Goal: Task Accomplishment & Management: Manage account settings

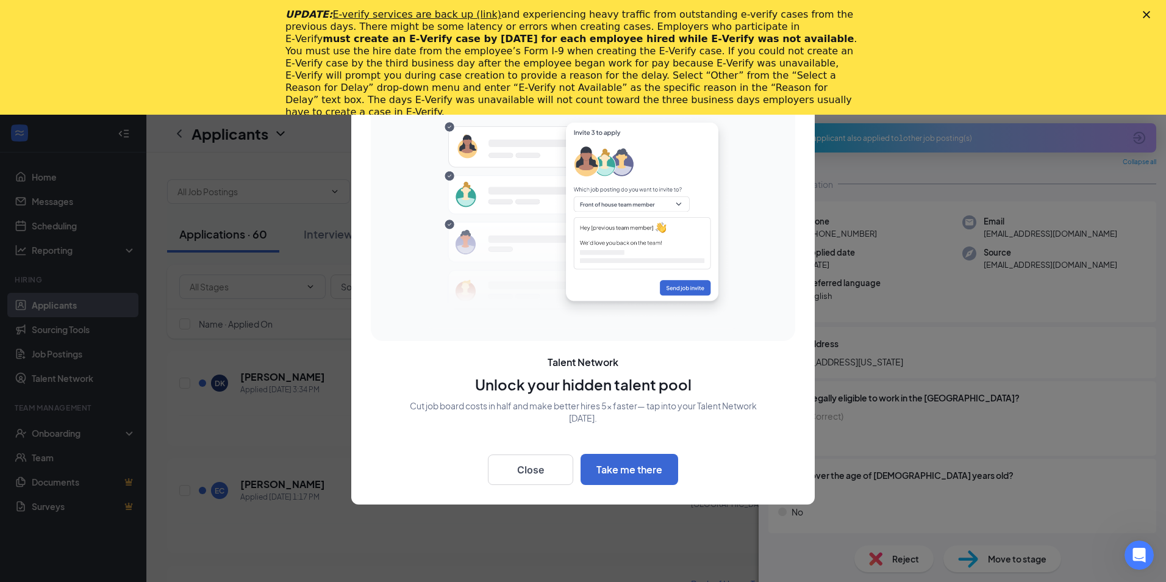
click at [1146, 16] on polygon "Close" at bounding box center [1146, 14] width 7 height 7
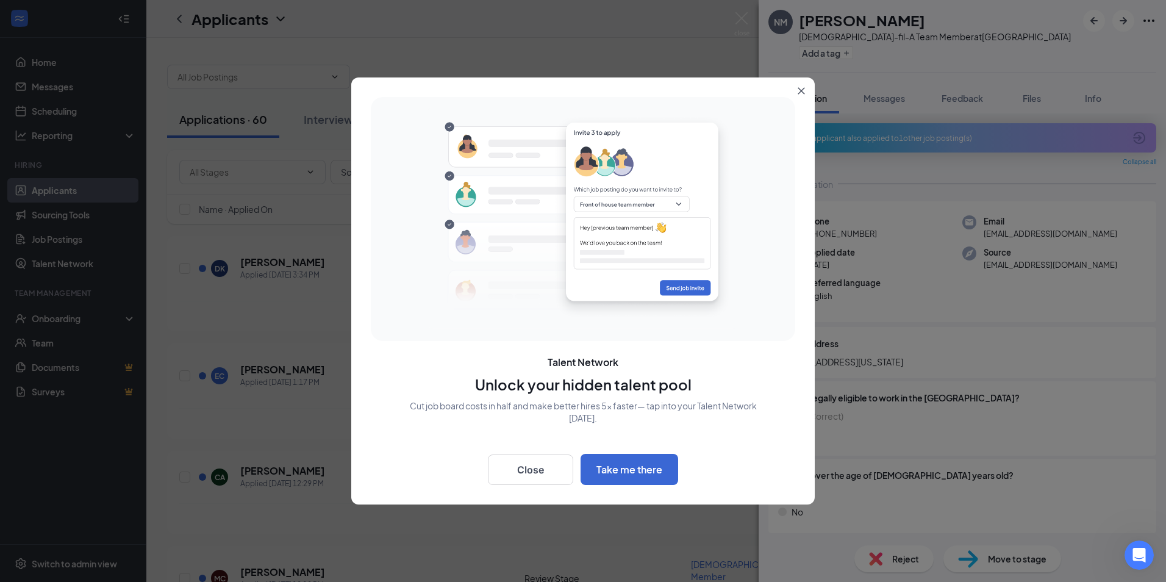
click at [797, 94] on button "Close" at bounding box center [804, 88] width 22 height 22
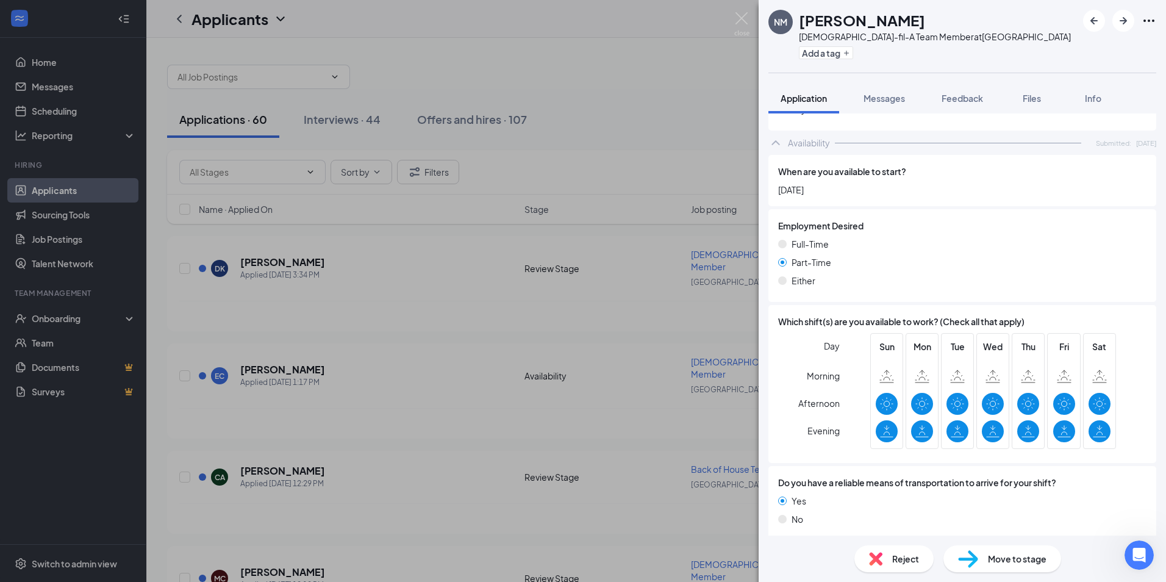
scroll to position [1090, 0]
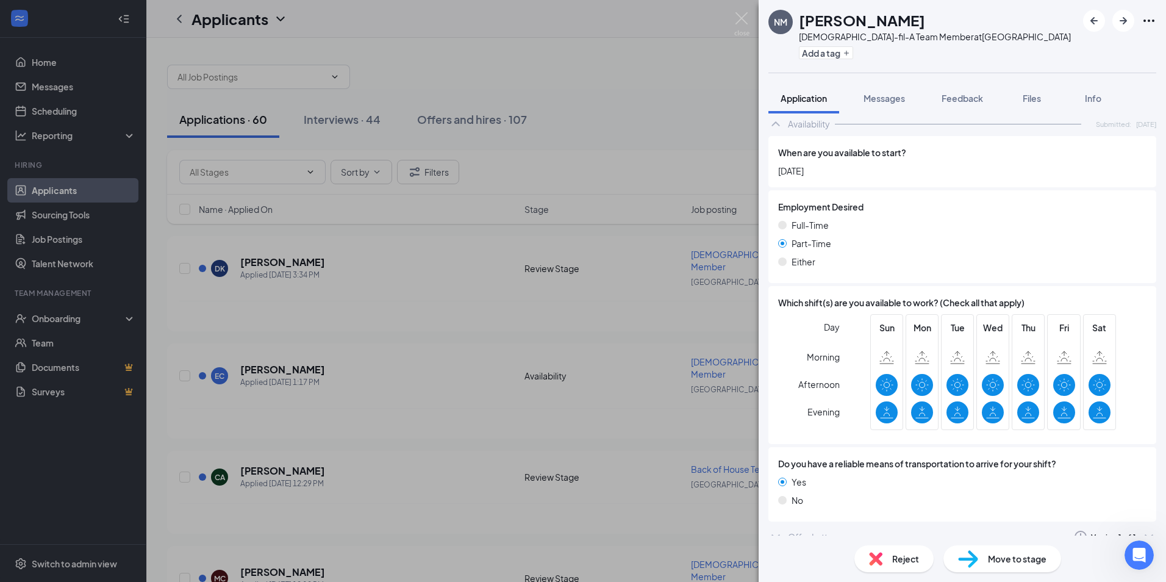
click at [778, 534] on icon "ChevronDown" at bounding box center [775, 536] width 8 height 5
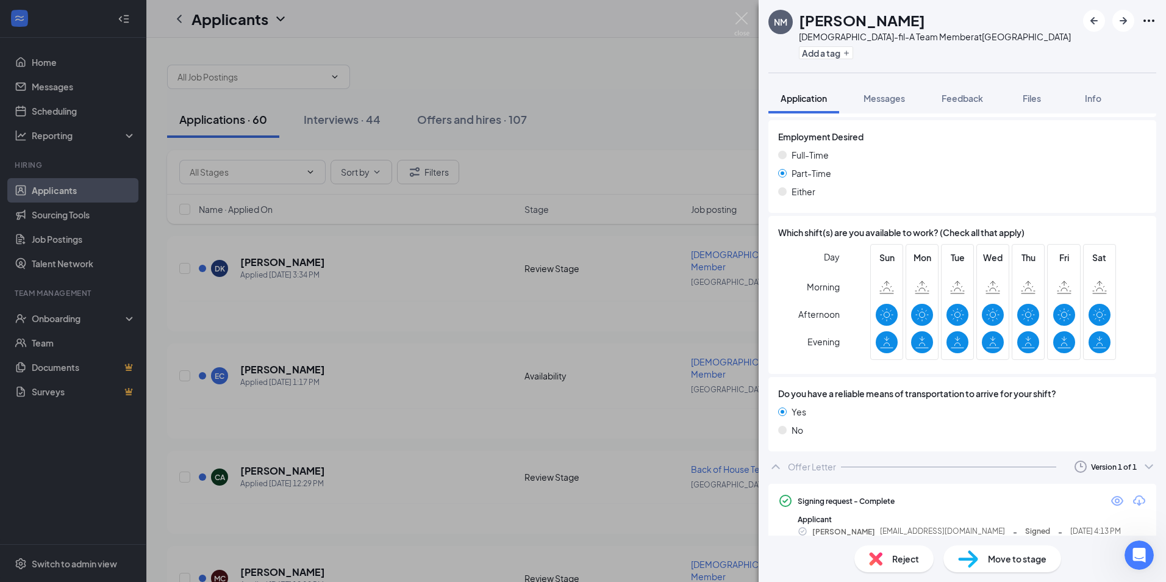
scroll to position [1163, 0]
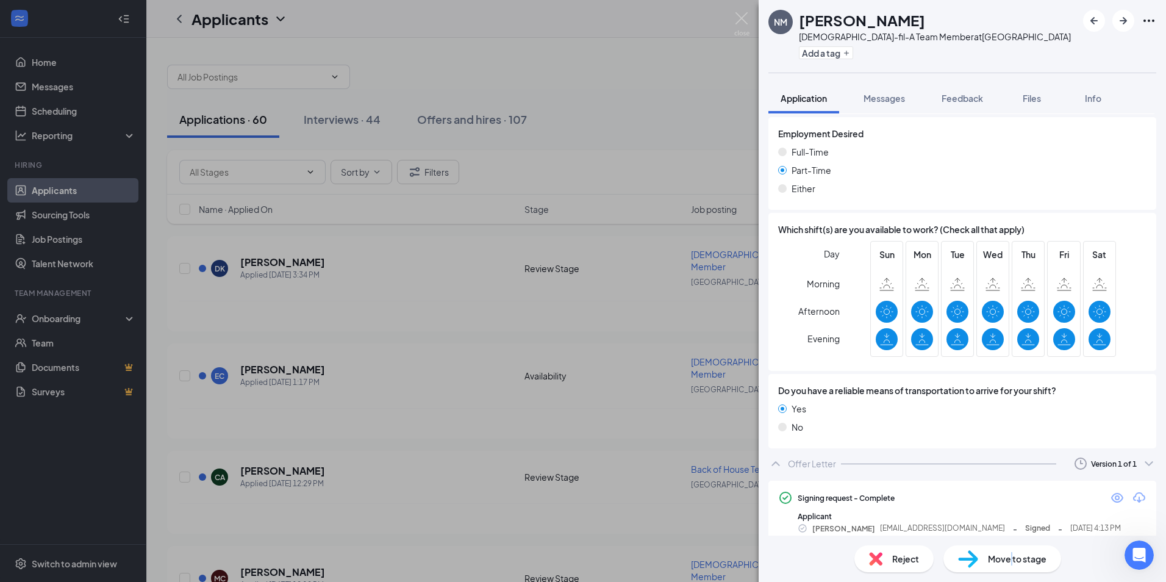
click at [1009, 555] on div "Move to stage" at bounding box center [1002, 558] width 118 height 27
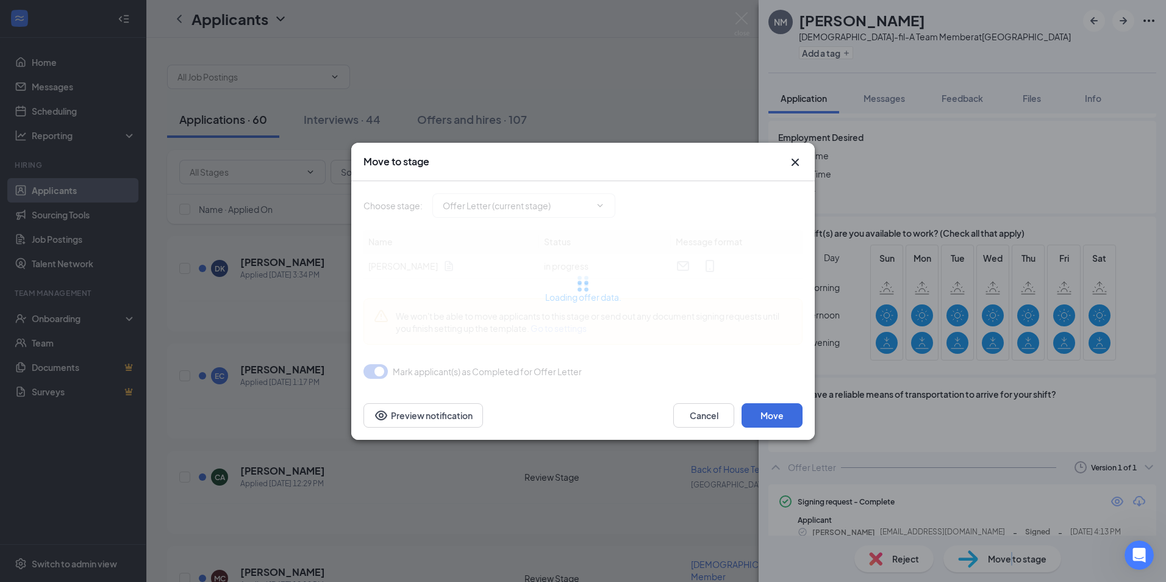
type input "Hiring Complete (final stage)"
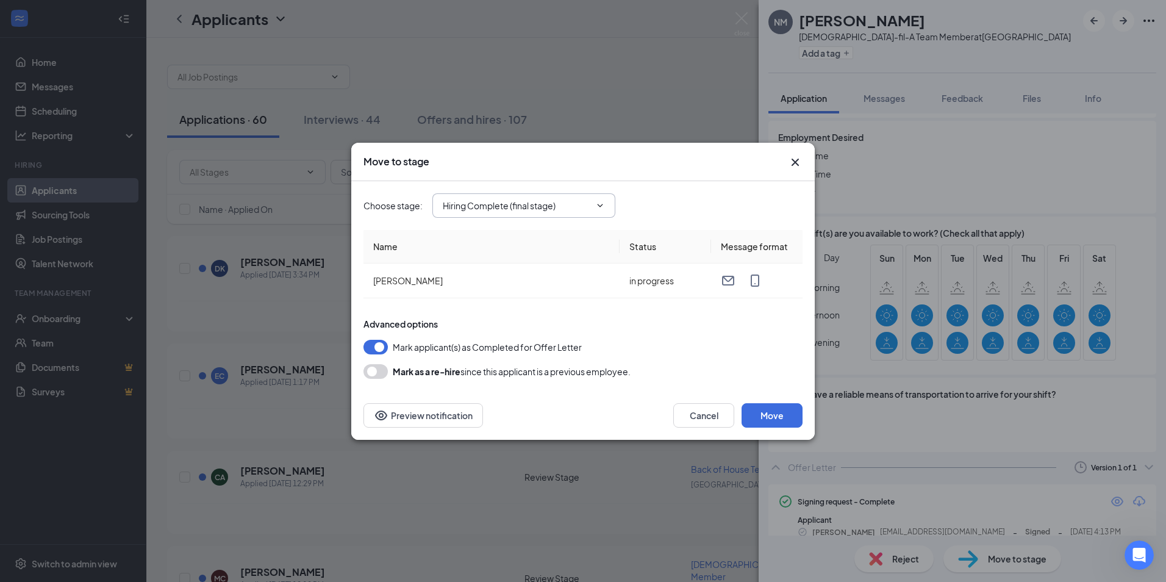
click at [587, 209] on input "Hiring Complete (final stage)" at bounding box center [517, 205] width 148 height 13
click at [523, 352] on div "Hiring Complete (final stage)" at bounding box center [508, 349] width 113 height 13
click at [768, 416] on button "Move" at bounding box center [771, 415] width 61 height 24
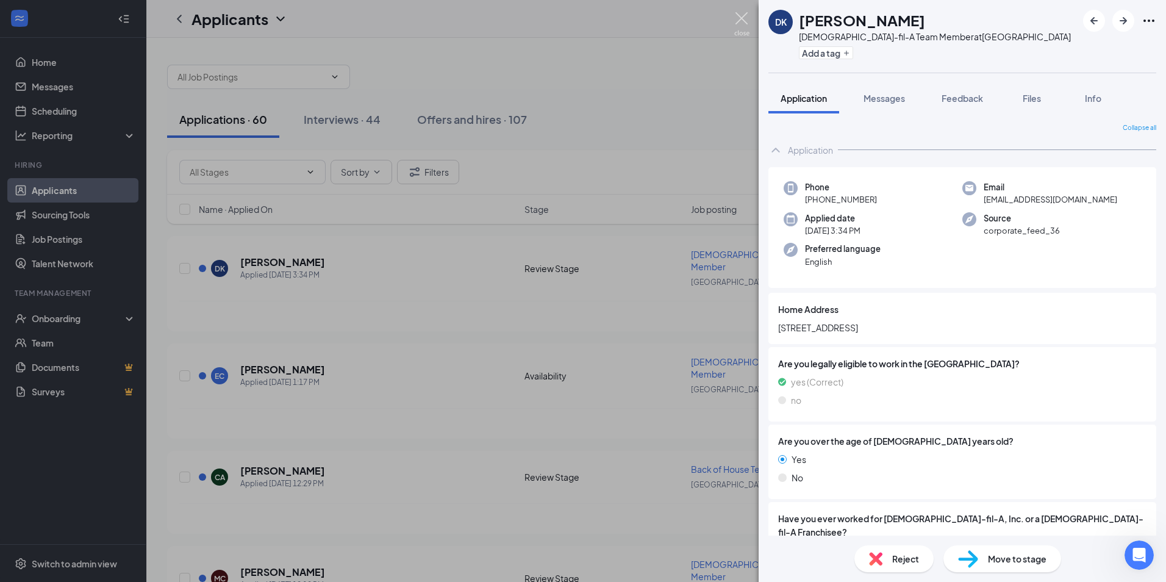
click at [740, 14] on img at bounding box center [741, 24] width 15 height 24
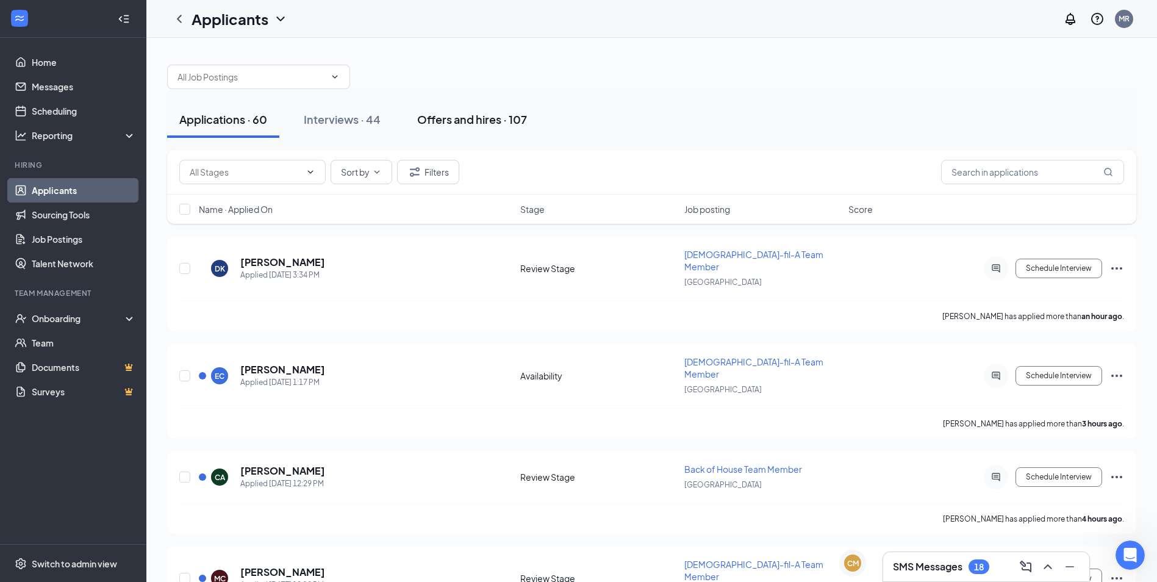
click at [456, 120] on div "Offers and hires · 107" at bounding box center [472, 119] width 110 height 15
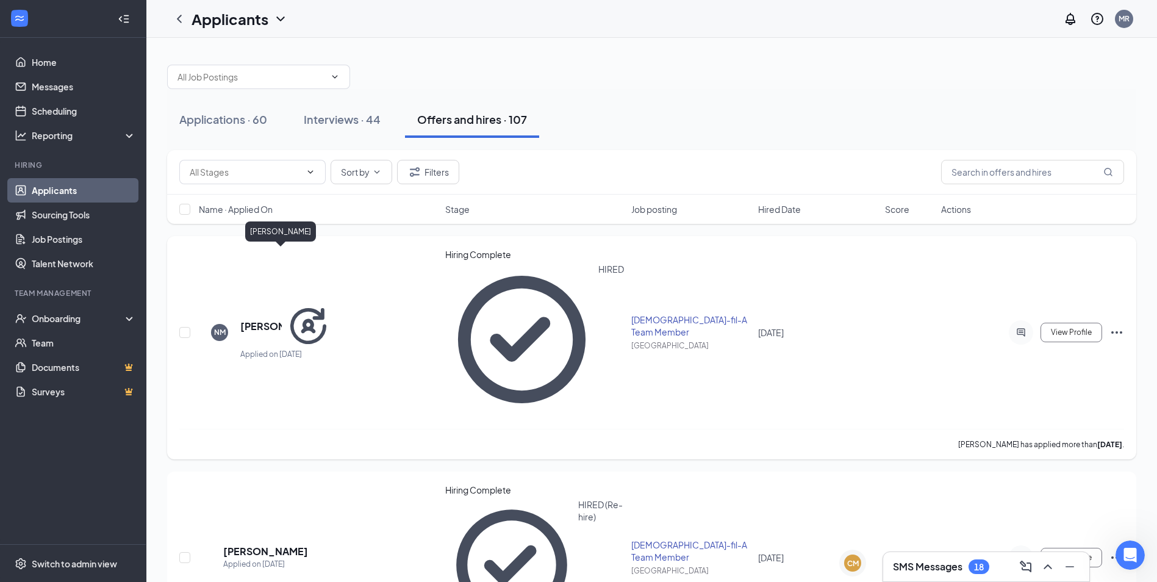
click at [255, 320] on h5 "[PERSON_NAME]" at bounding box center [260, 326] width 41 height 13
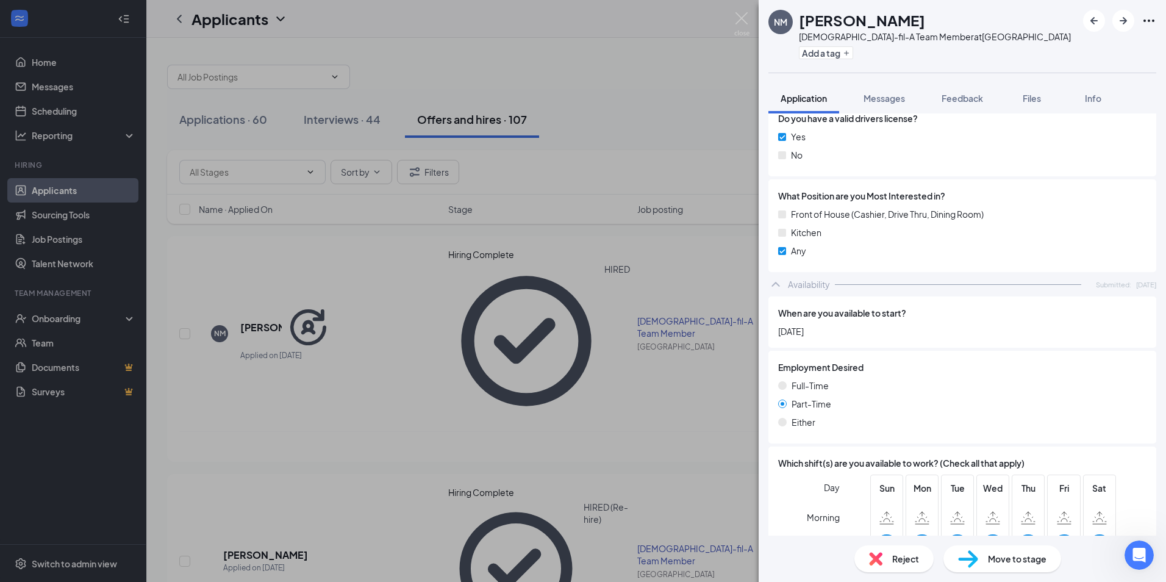
scroll to position [1090, 0]
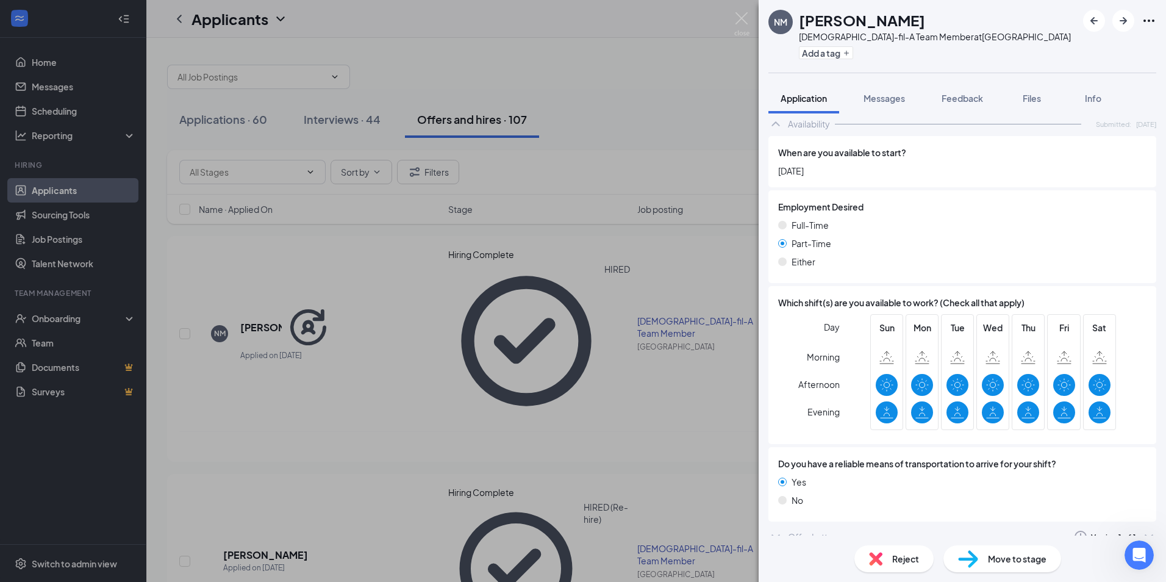
click at [778, 529] on icon "ChevronDown" at bounding box center [775, 536] width 15 height 15
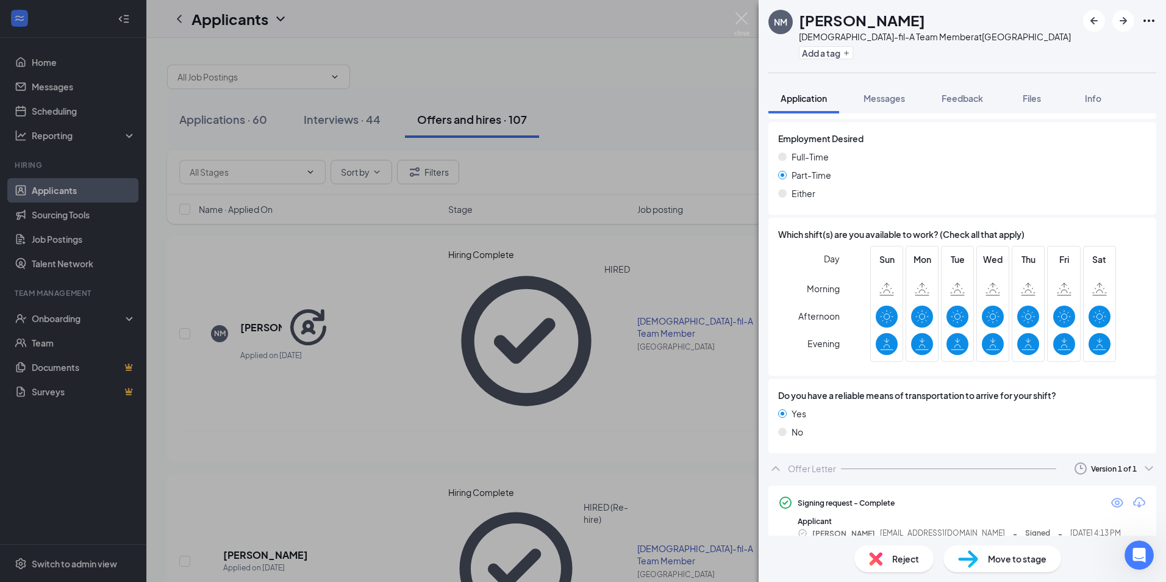
scroll to position [1162, 0]
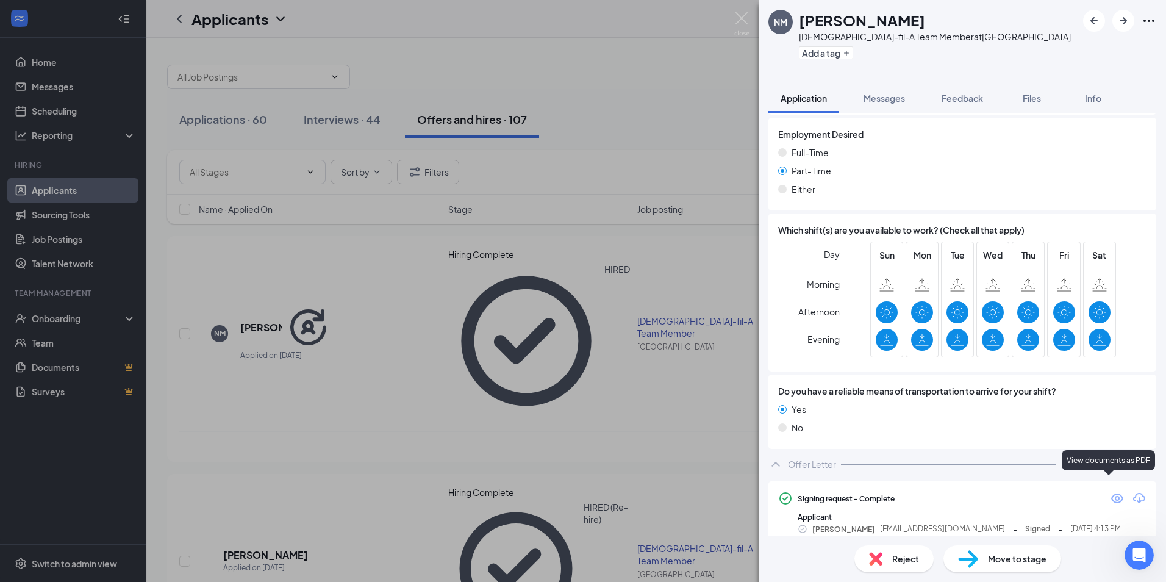
click at [1110, 491] on icon "Eye" at bounding box center [1117, 498] width 15 height 15
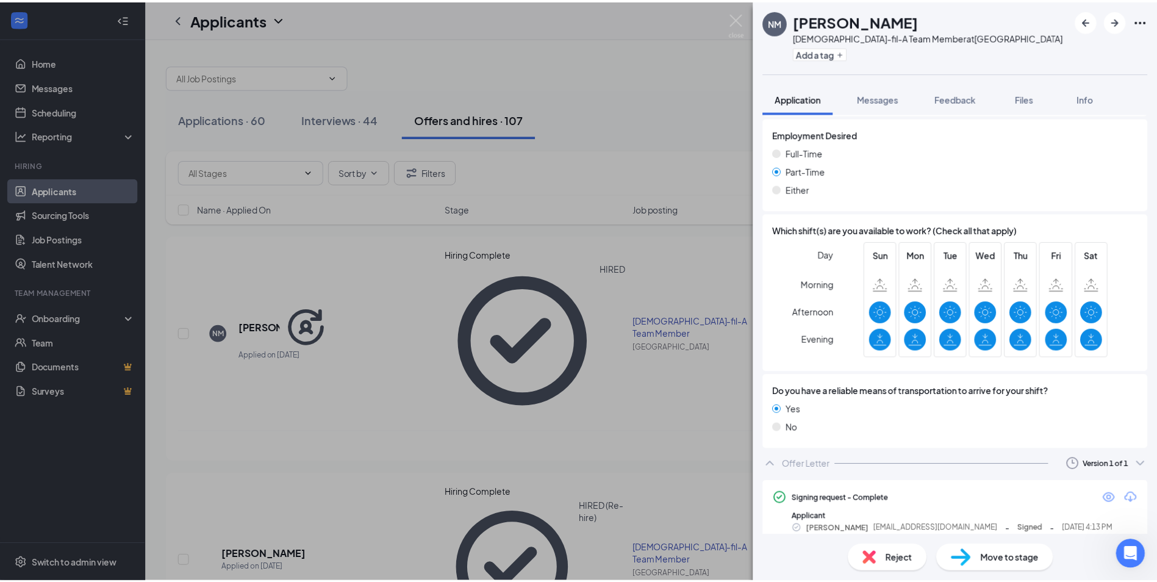
scroll to position [1159, 0]
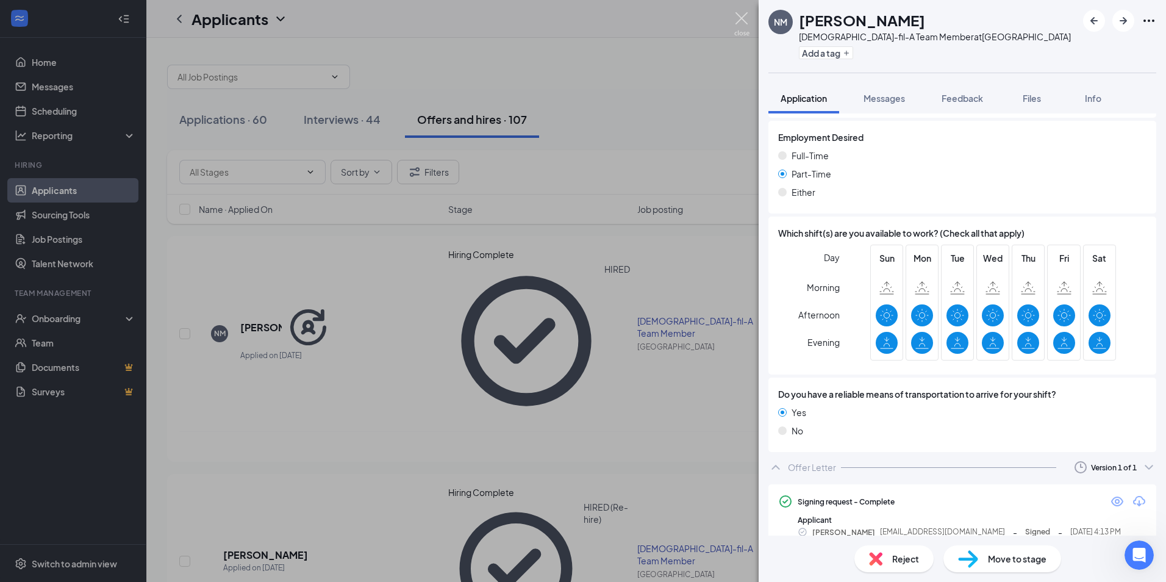
click at [736, 18] on img at bounding box center [741, 24] width 15 height 24
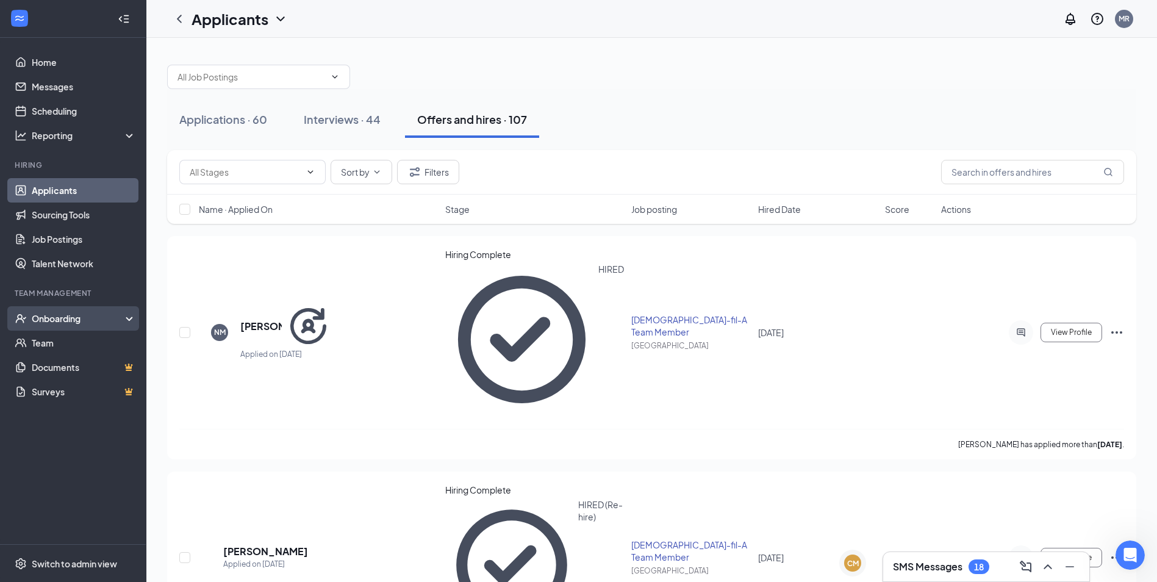
click at [49, 321] on div "Onboarding" at bounding box center [79, 318] width 94 height 12
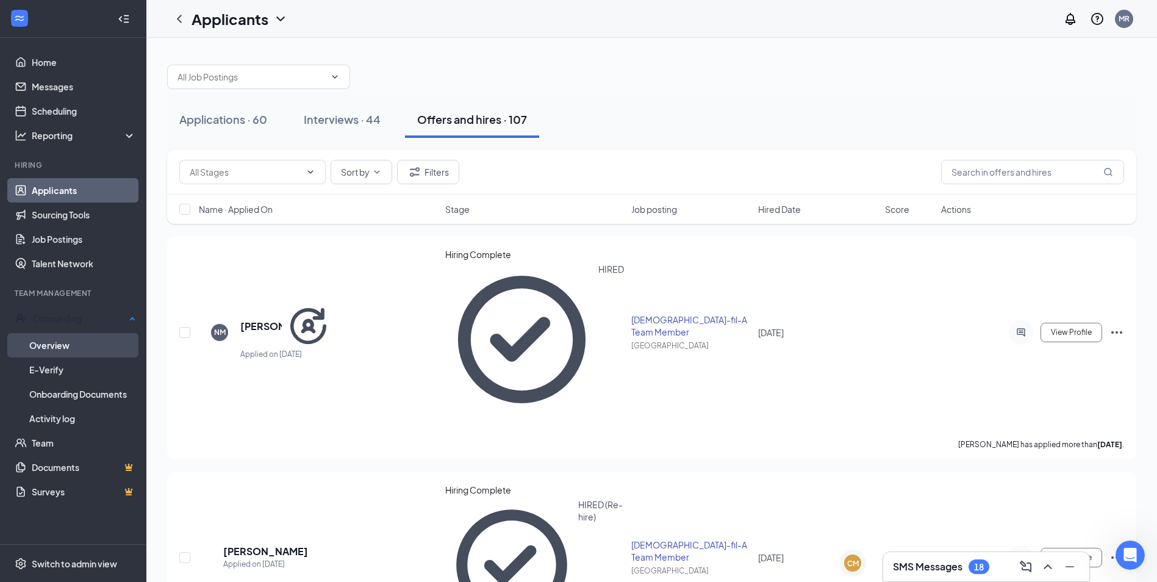
click at [45, 340] on link "Overview" at bounding box center [82, 345] width 107 height 24
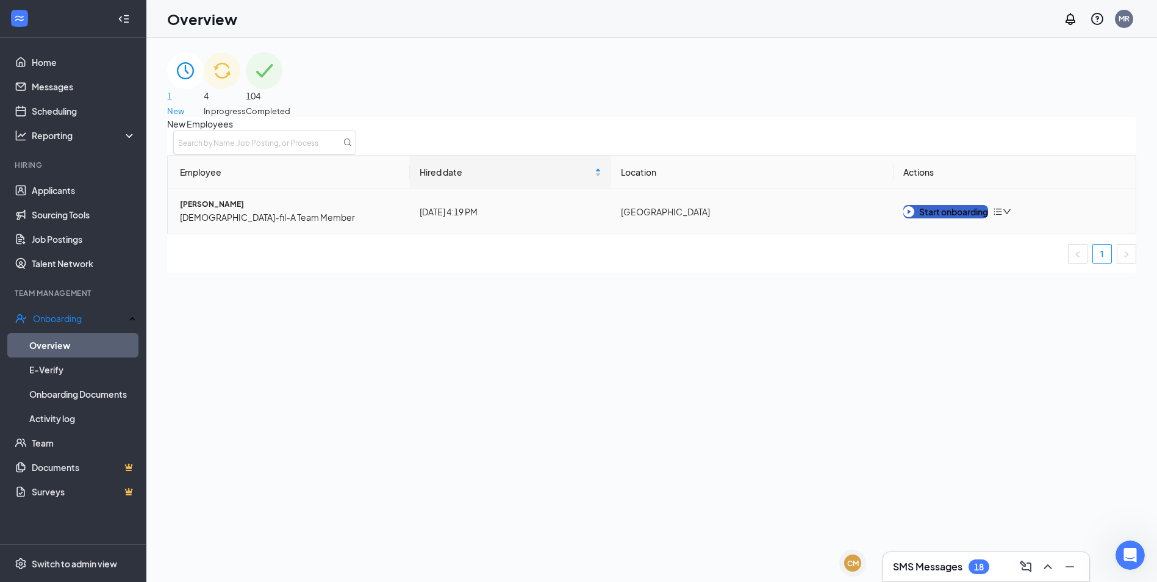
click at [932, 218] on div "Start onboarding" at bounding box center [945, 211] width 85 height 13
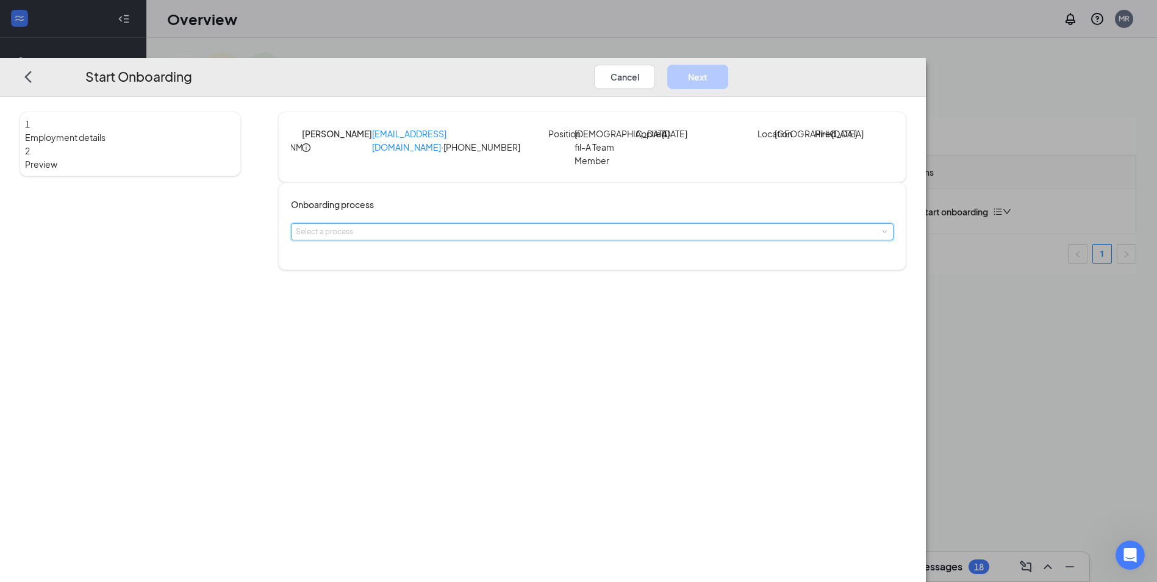
click at [482, 240] on div "Select a process" at bounding box center [592, 232] width 593 height 16
drag, startPoint x: 499, startPoint y: 268, endPoint x: 496, endPoint y: 273, distance: 6.3
click at [499, 268] on span "Team Member Onboarding" at bounding box center [465, 272] width 108 height 11
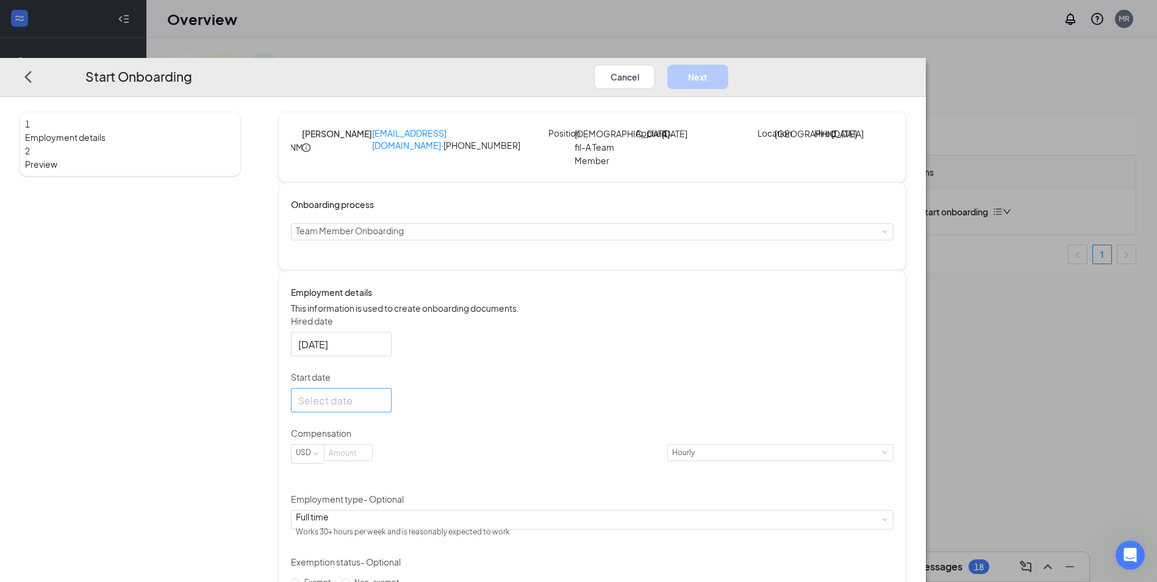
click at [384, 408] on div at bounding box center [341, 400] width 86 height 15
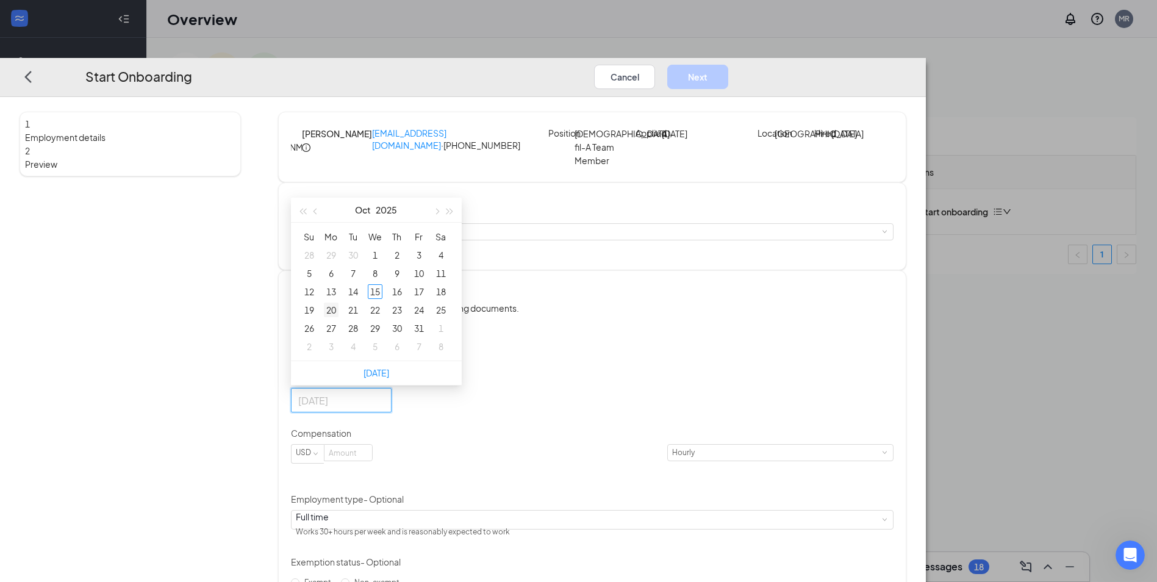
type input "[DATE]"
click at [338, 318] on div "20" at bounding box center [331, 310] width 15 height 15
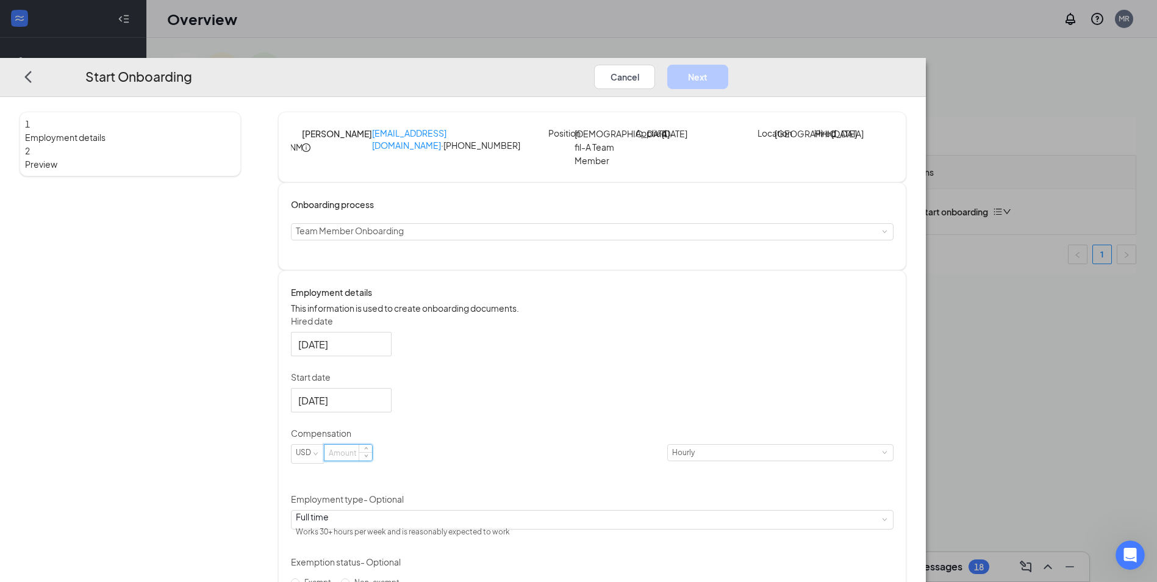
click at [372, 461] on input at bounding box center [348, 453] width 48 height 16
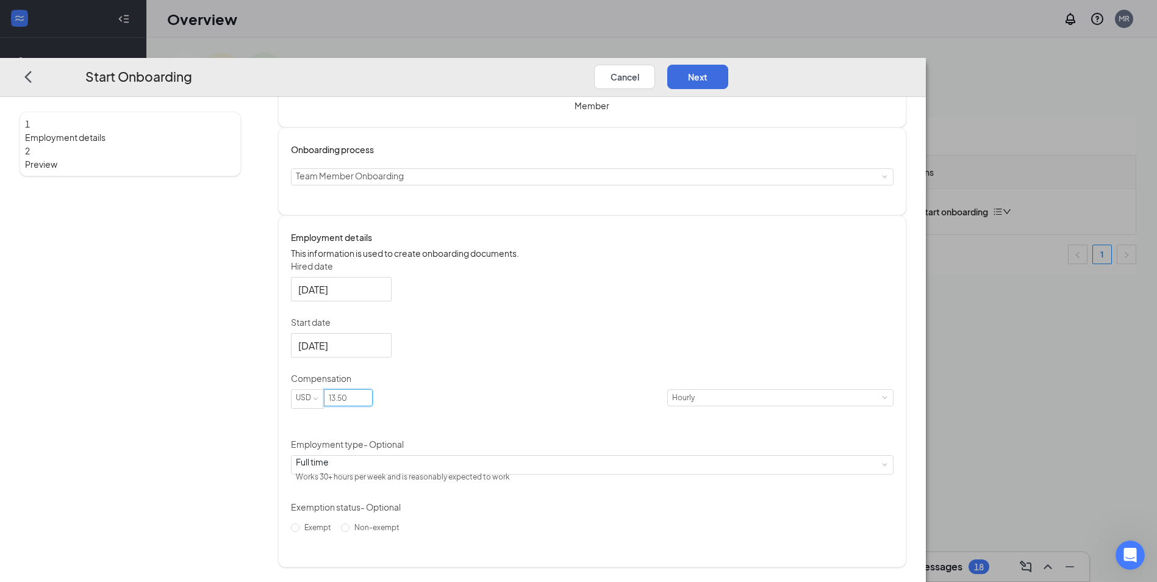
scroll to position [76, 0]
type input "13.5"
click at [482, 464] on div "Full time Works 30+ hours per week and is reasonably expected to work" at bounding box center [592, 465] width 593 height 18
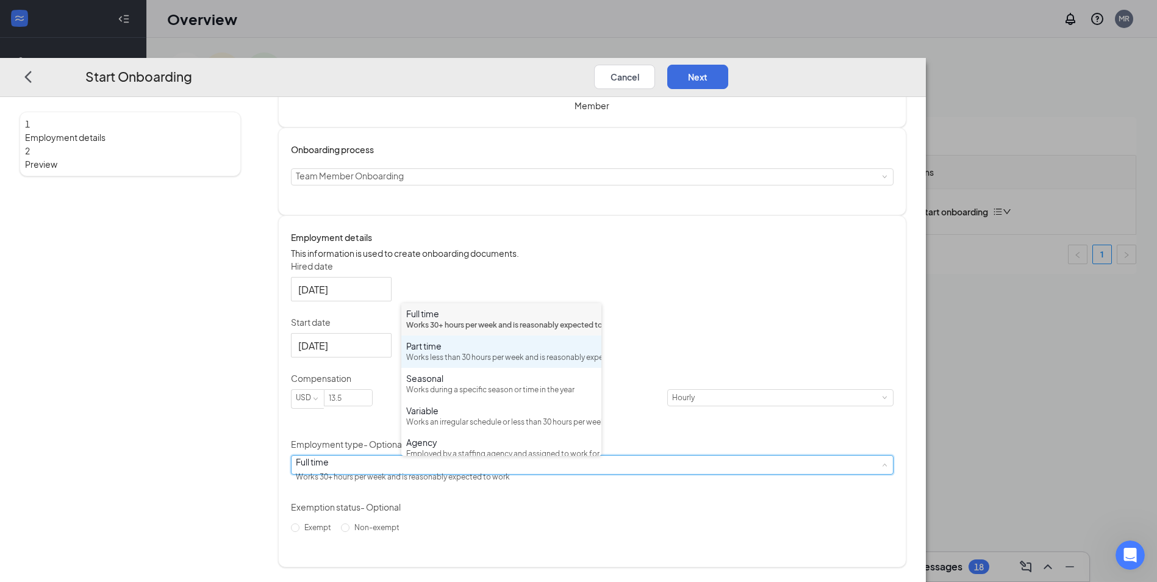
click at [474, 363] on div "Part time Works less than 30 hours per week and is reasonably expected to work" at bounding box center [501, 352] width 190 height 24
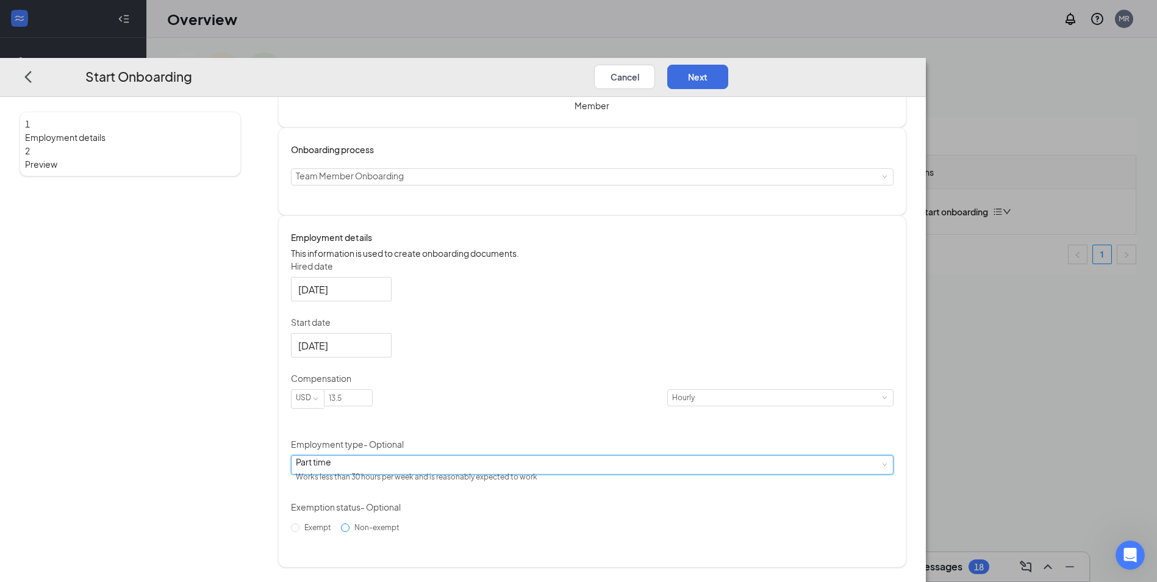
click at [404, 532] on span "Non-exempt" at bounding box center [376, 527] width 55 height 9
click at [349, 532] on input "Non-exempt" at bounding box center [345, 528] width 9 height 9
radio input "true"
drag, startPoint x: 990, startPoint y: 36, endPoint x: 983, endPoint y: 36, distance: 7.3
click at [728, 65] on button "Next" at bounding box center [697, 77] width 61 height 24
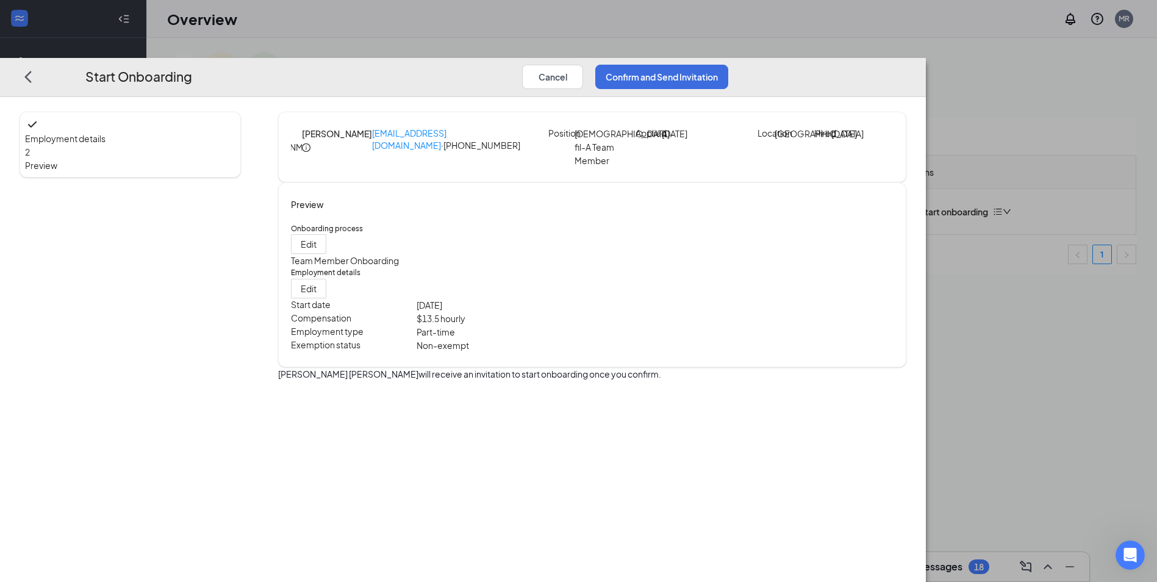
scroll to position [0, 0]
click at [728, 65] on button "Confirm and Send Invitation" at bounding box center [661, 77] width 133 height 24
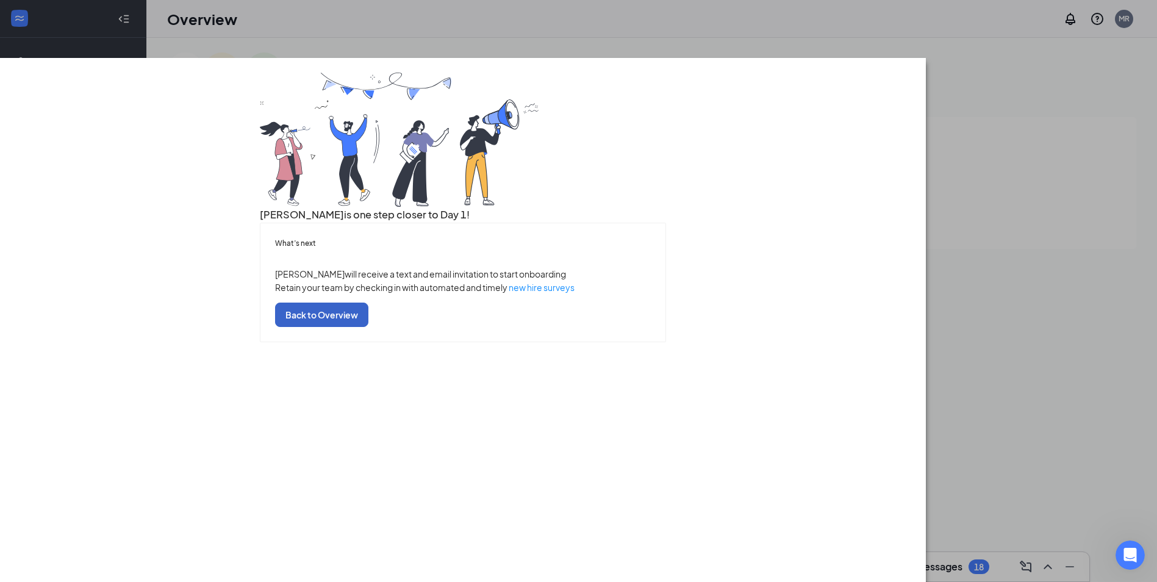
click at [368, 327] on button "Back to Overview" at bounding box center [321, 314] width 93 height 24
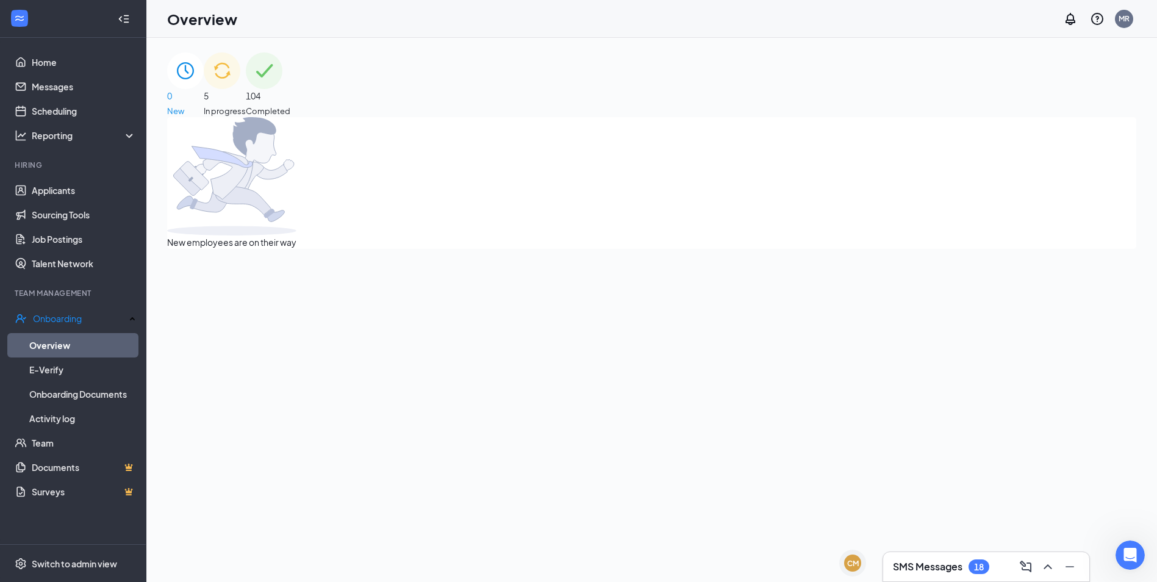
click at [246, 99] on div "5 In progress" at bounding box center [225, 84] width 42 height 65
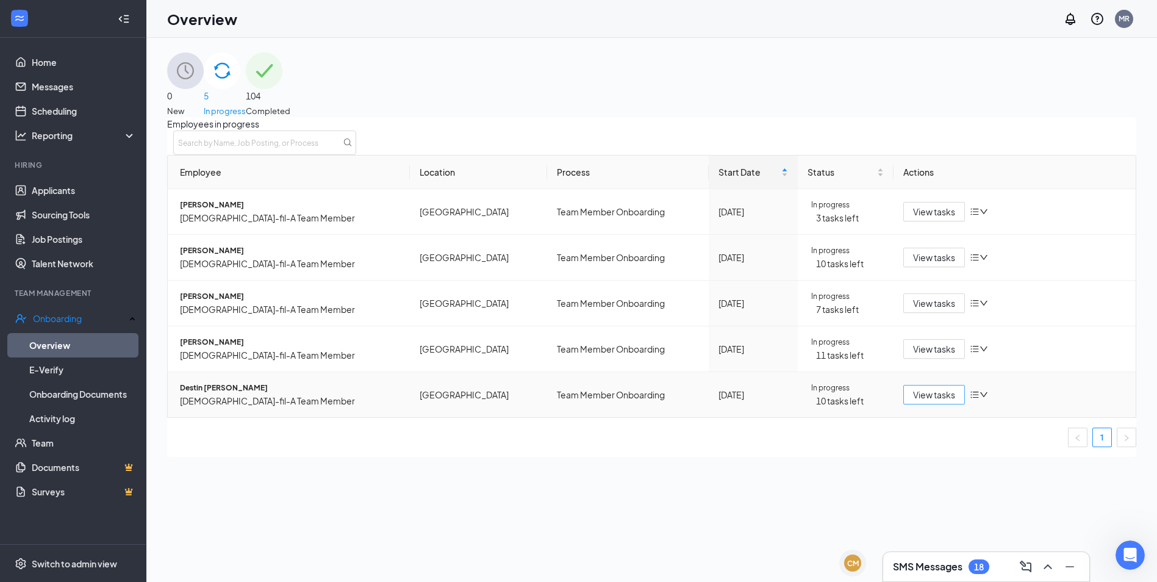
click at [923, 401] on span "View tasks" at bounding box center [934, 394] width 42 height 13
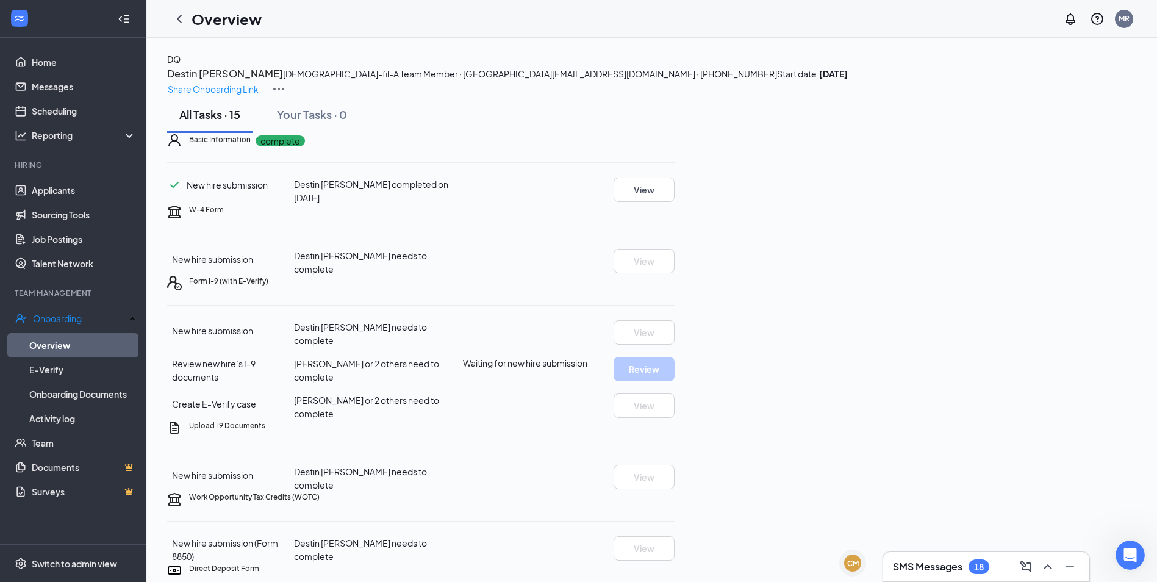
click at [210, 20] on h1 "Overview" at bounding box center [226, 19] width 70 height 21
click at [178, 18] on icon "ChevronLeft" at bounding box center [179, 19] width 5 height 8
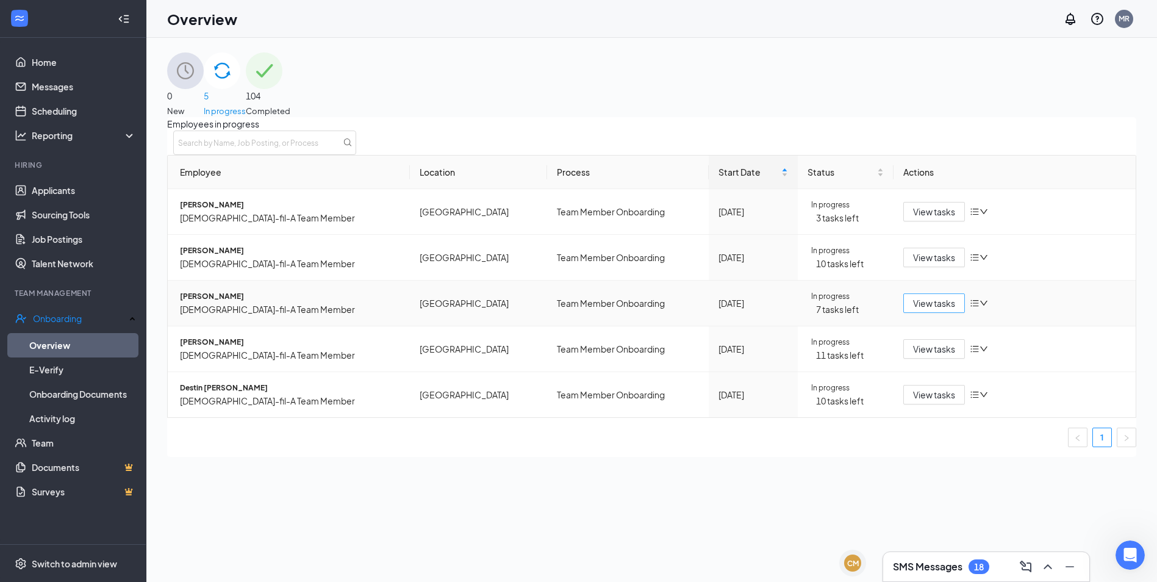
click at [919, 310] on span "View tasks" at bounding box center [934, 302] width 42 height 13
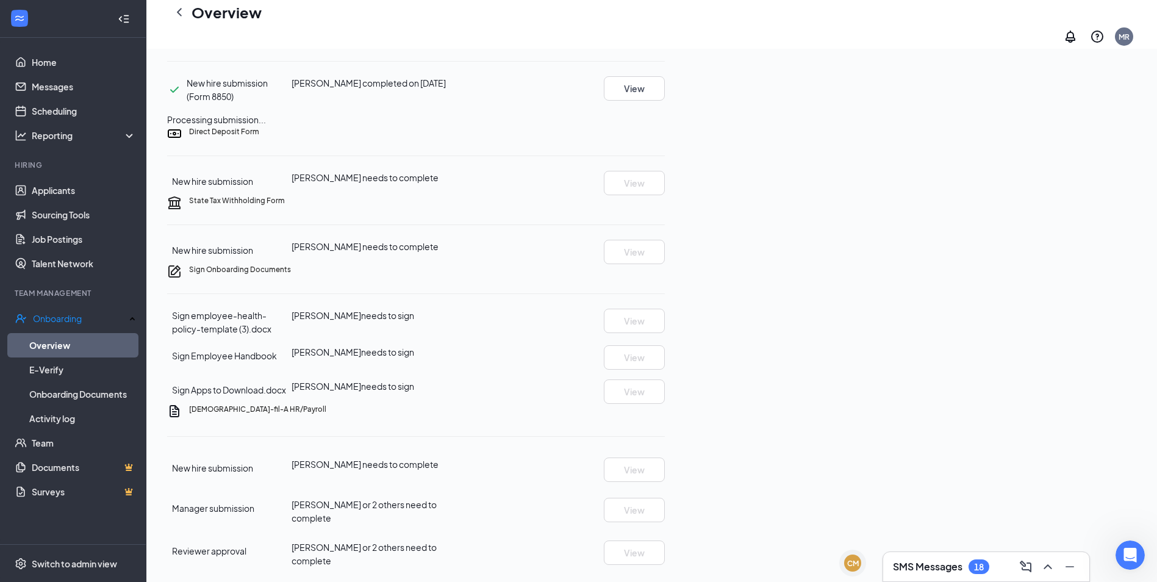
scroll to position [724, 0]
click at [183, 18] on icon "ChevronLeft" at bounding box center [179, 12] width 15 height 15
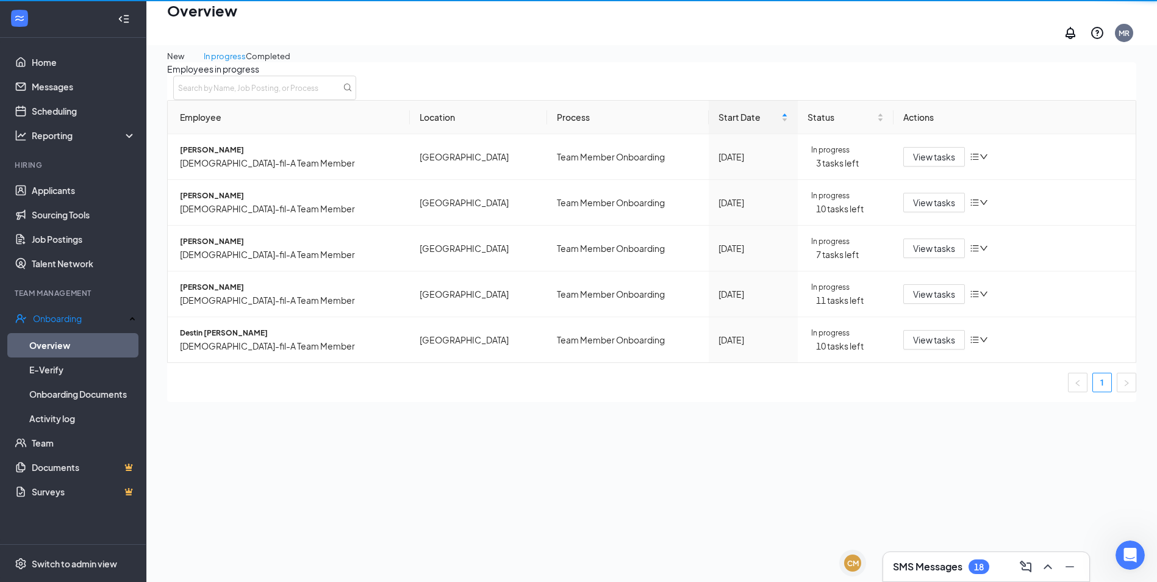
scroll to position [55, 0]
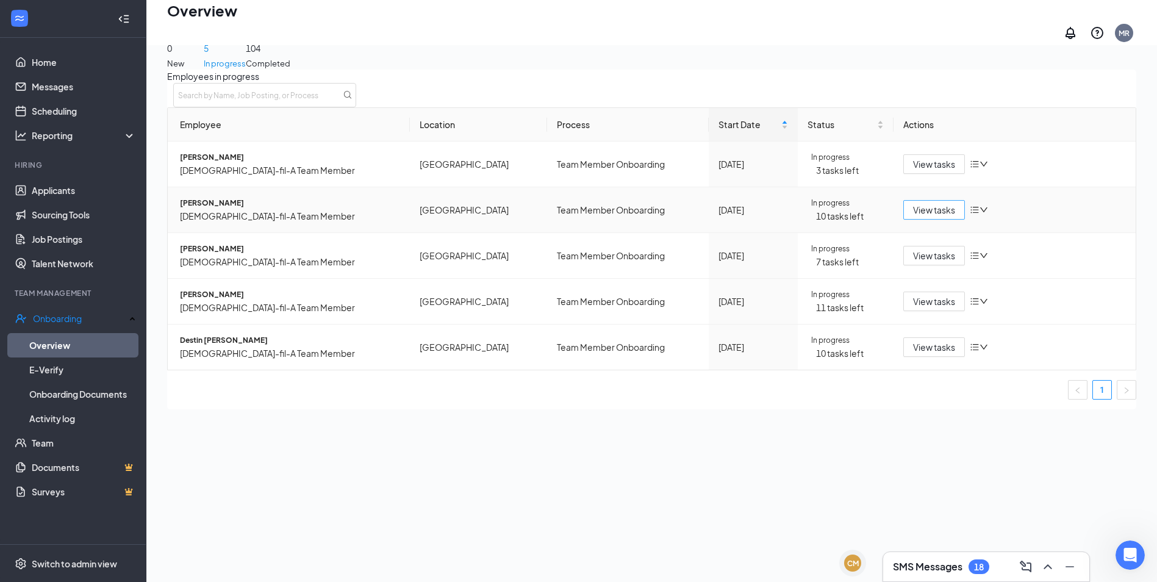
click at [939, 210] on span "View tasks" at bounding box center [934, 209] width 42 height 13
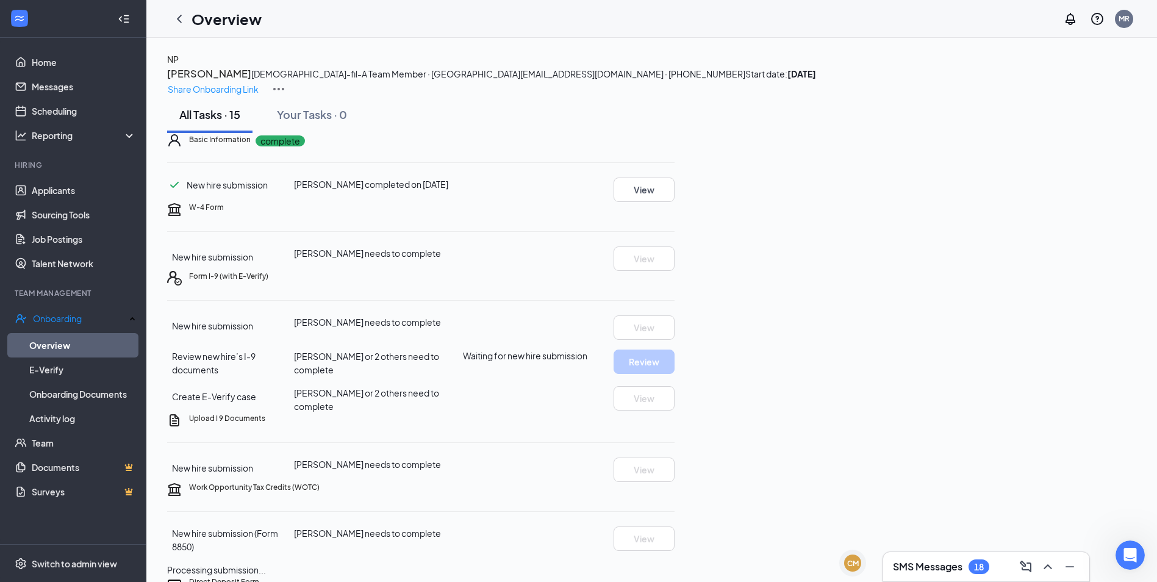
click at [943, 570] on h3 "SMS Messages" at bounding box center [928, 566] width 70 height 13
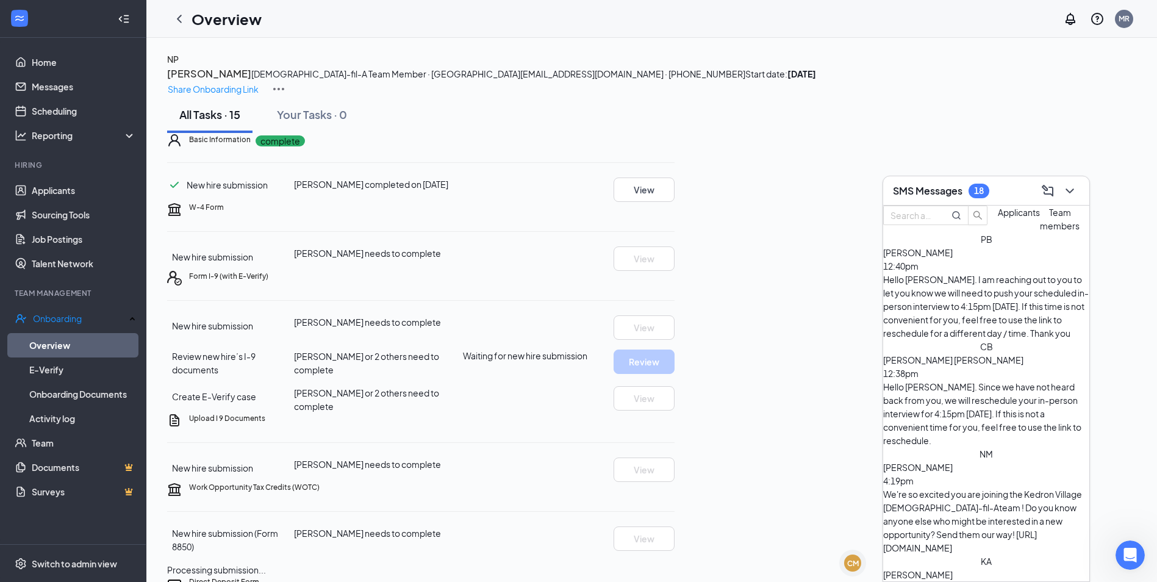
click at [1040, 231] on span "Team members" at bounding box center [1060, 219] width 40 height 24
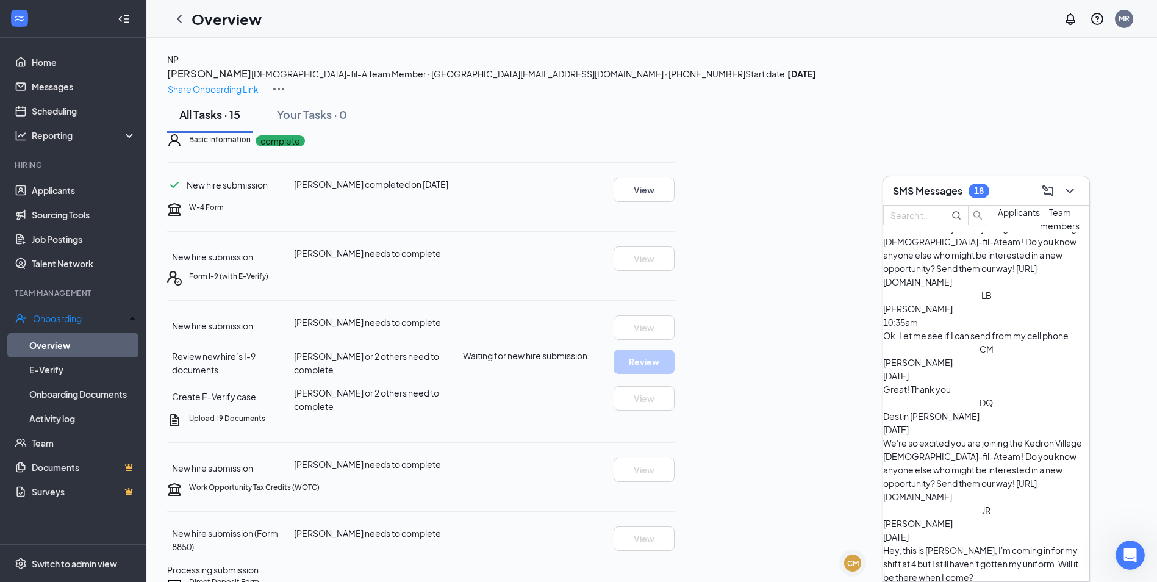
scroll to position [183, 0]
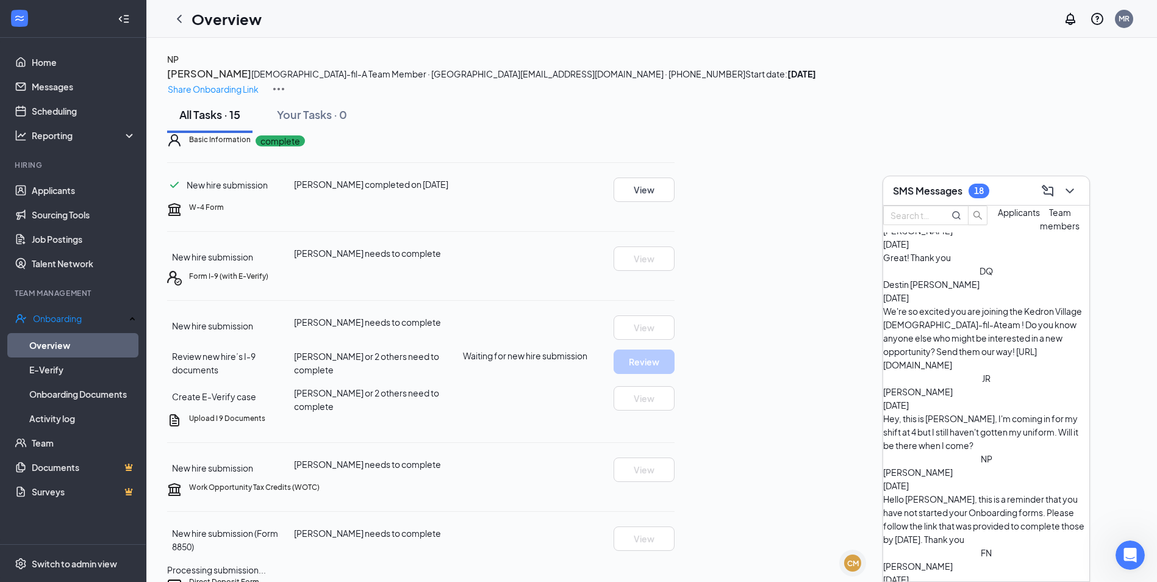
click at [1015, 581] on div "yes i was just speaking with her" at bounding box center [986, 592] width 206 height 13
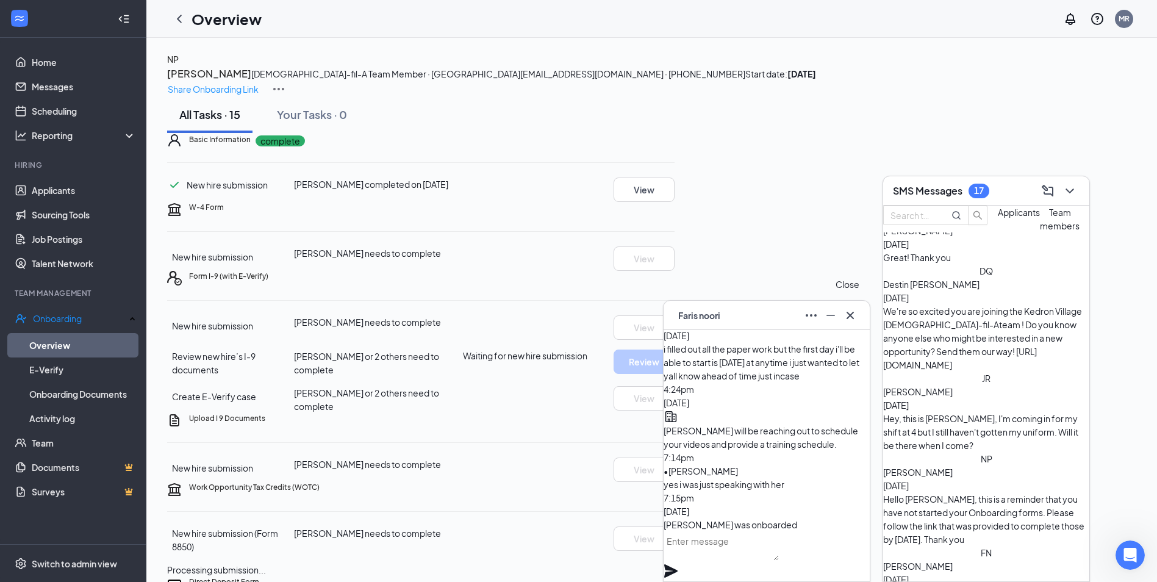
click at [847, 314] on icon "Cross" at bounding box center [850, 315] width 15 height 15
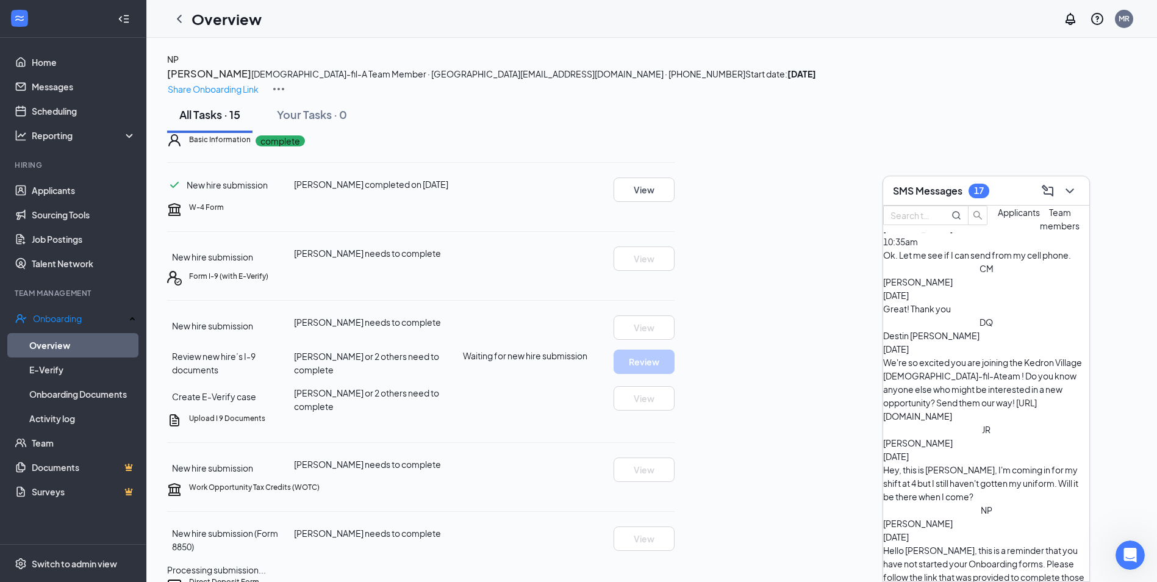
scroll to position [61, 0]
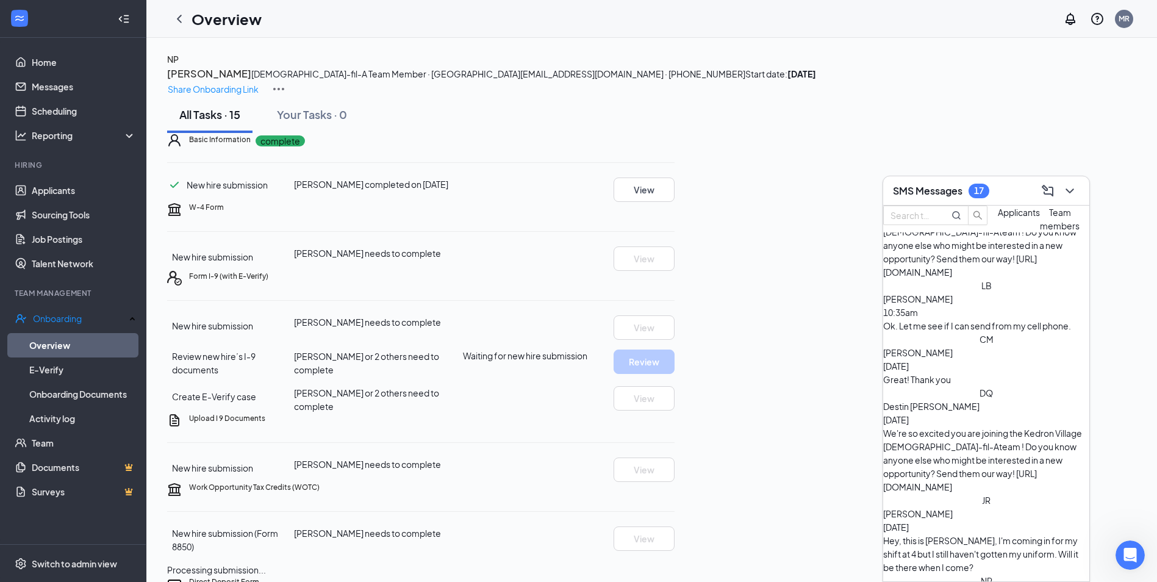
click at [996, 507] on div "[PERSON_NAME] [DATE]" at bounding box center [986, 520] width 206 height 27
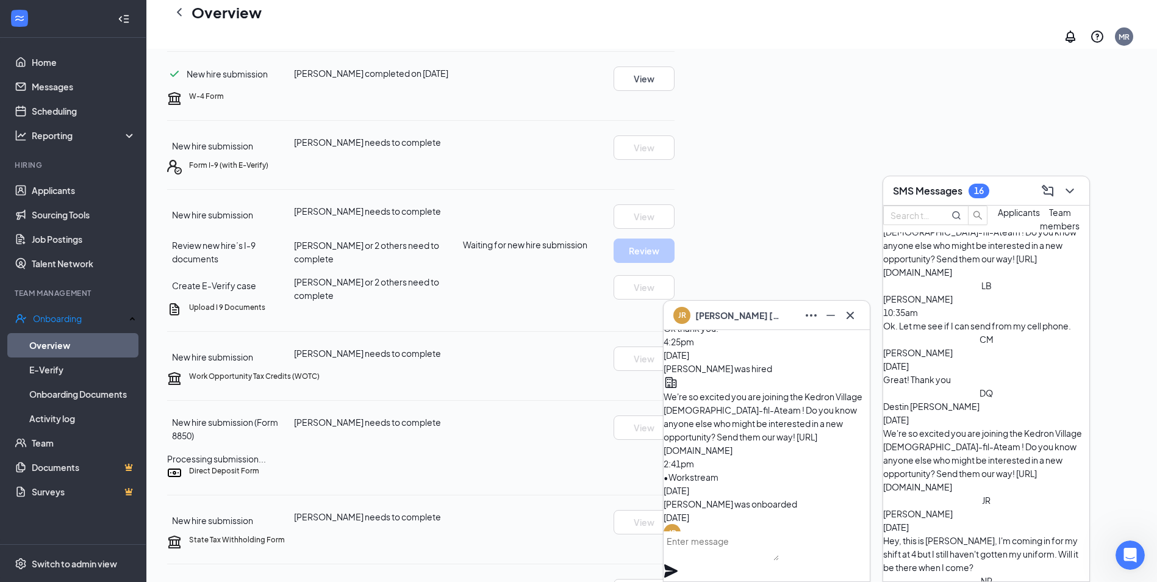
scroll to position [0, 0]
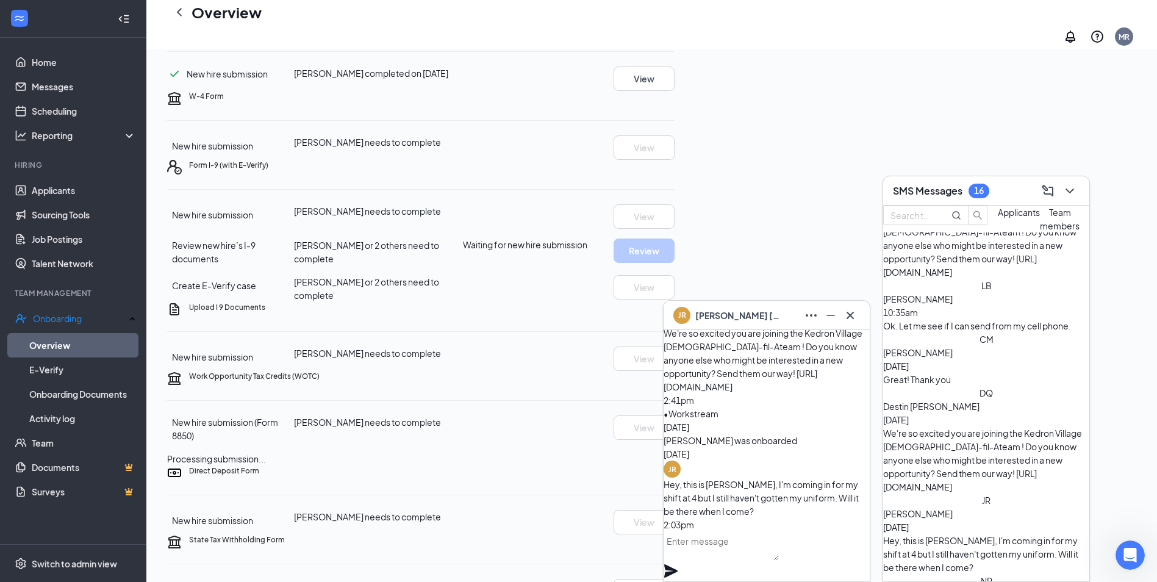
click at [966, 401] on span "Destin [PERSON_NAME]" at bounding box center [931, 406] width 96 height 11
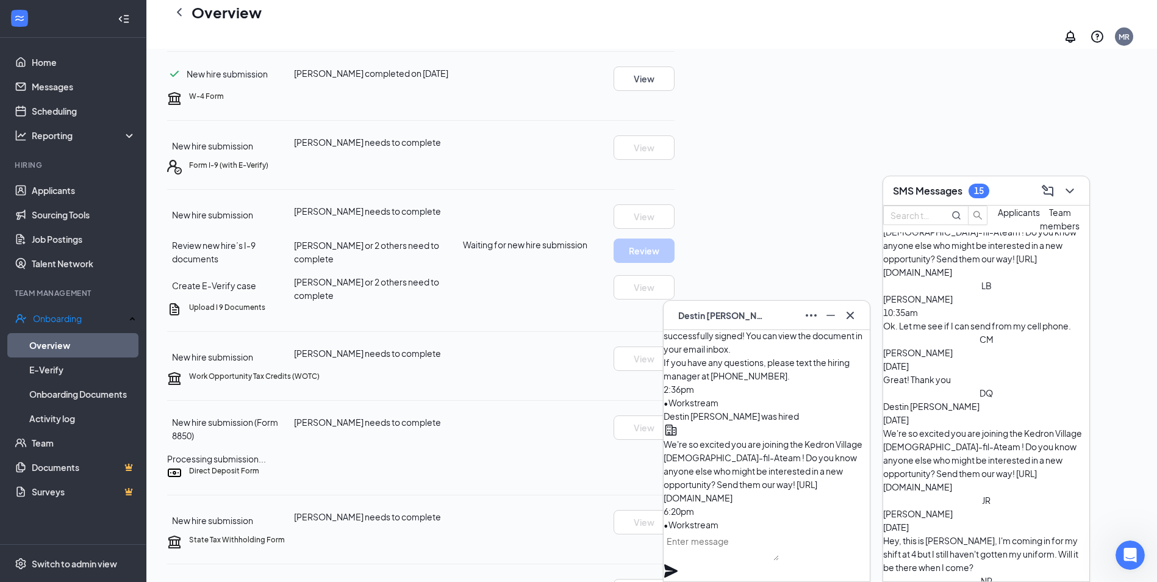
click at [998, 218] on span "Applicants" at bounding box center [1019, 212] width 42 height 11
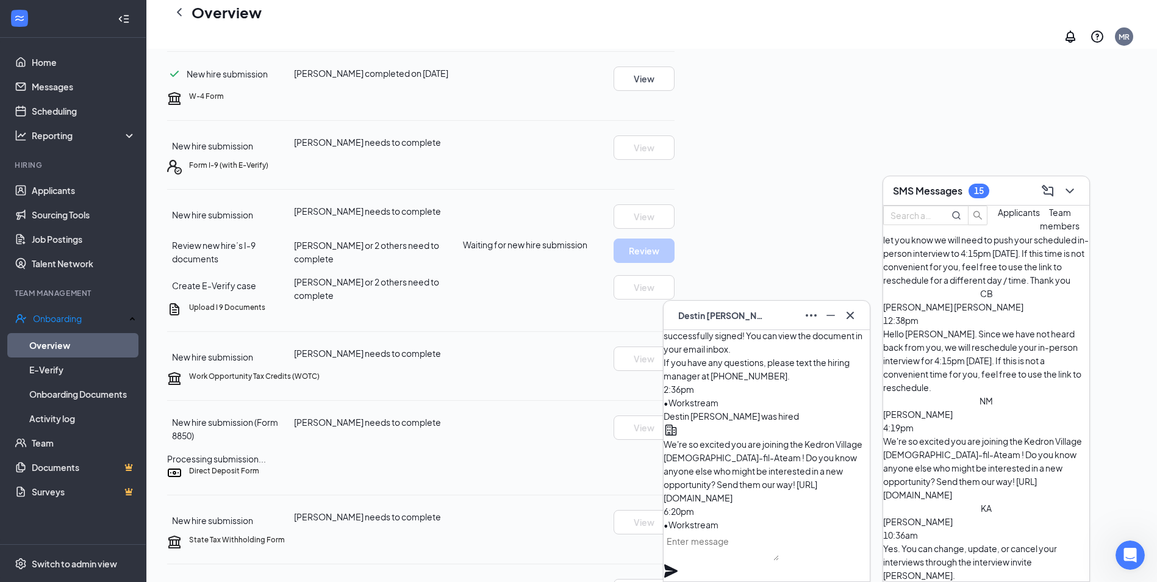
scroll to position [122, 0]
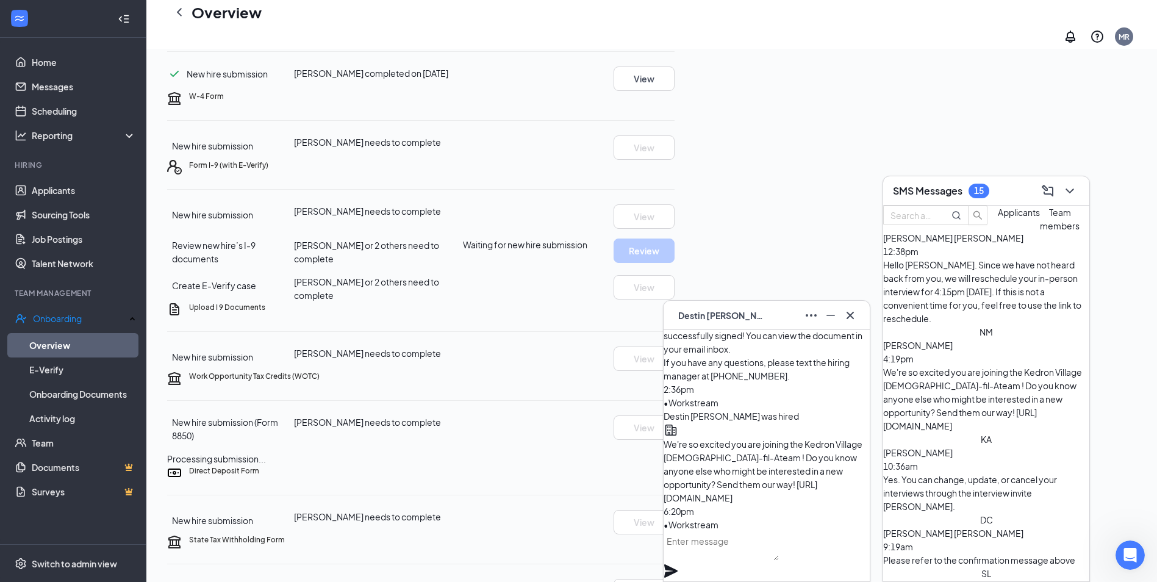
click at [1040, 231] on span "Team members" at bounding box center [1060, 219] width 40 height 24
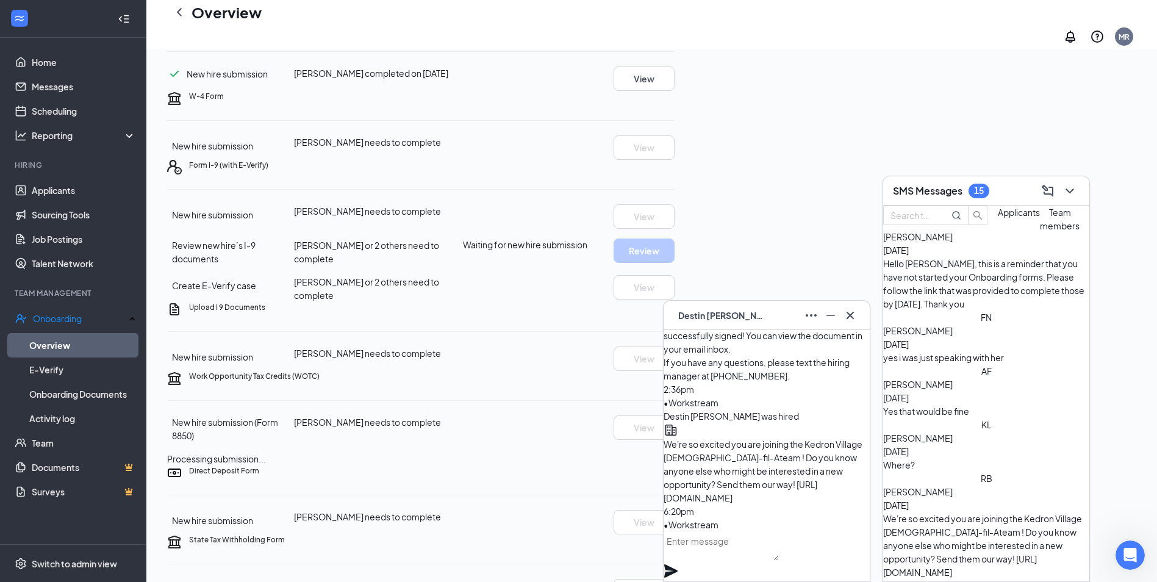
scroll to position [427, 0]
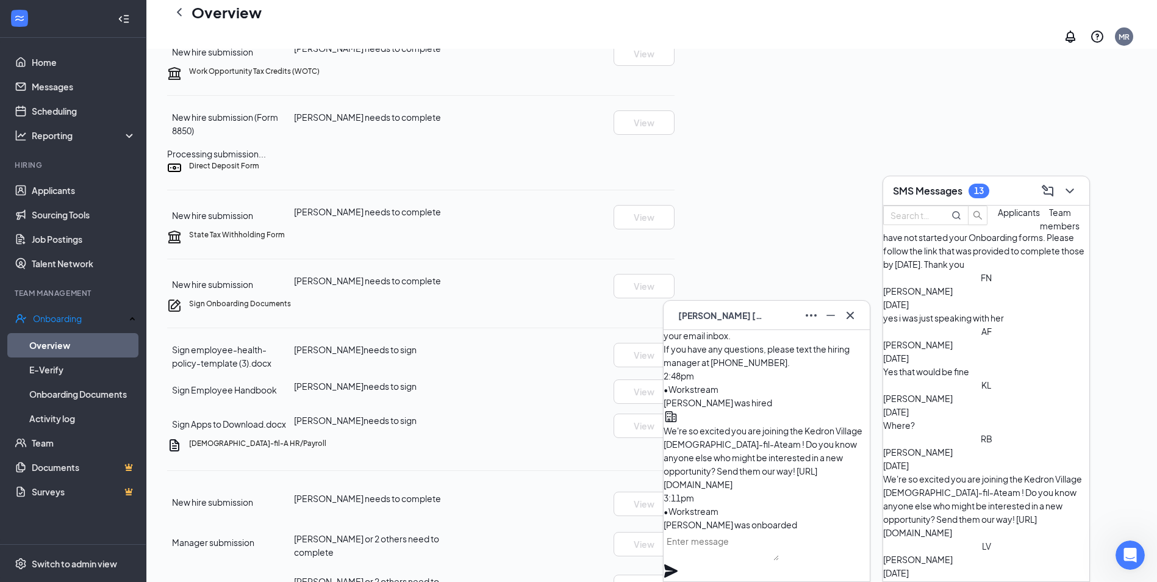
scroll to position [488, 0]
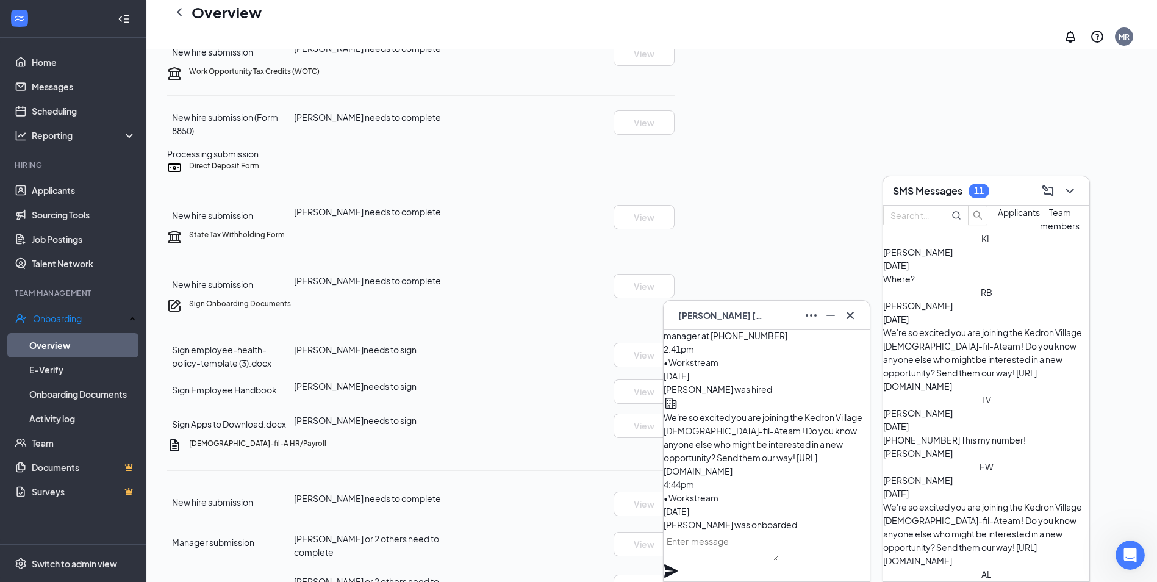
scroll to position [610, 0]
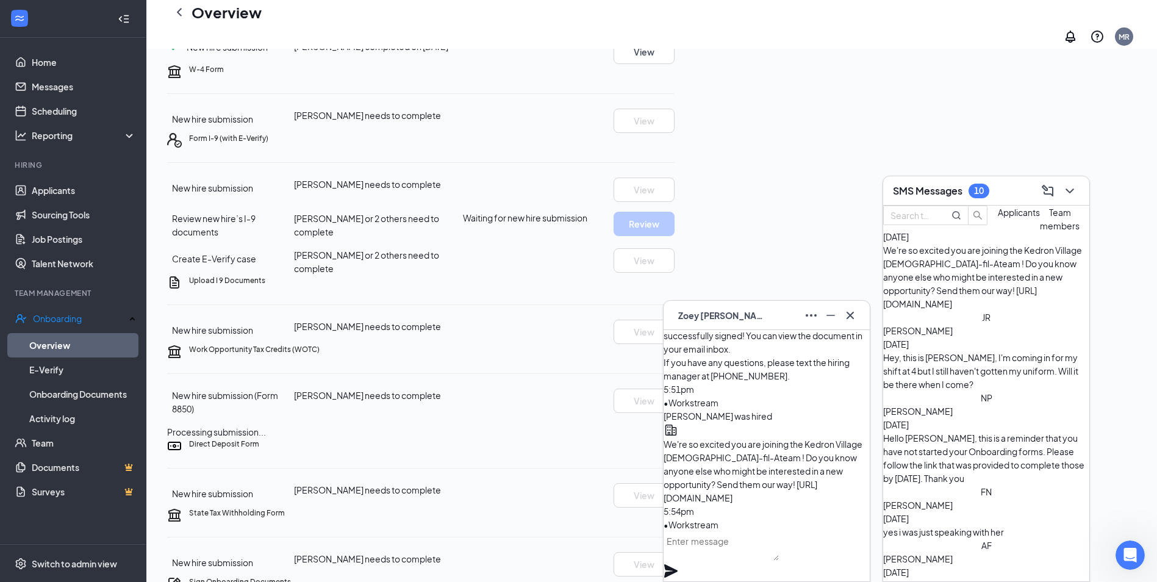
scroll to position [122, 0]
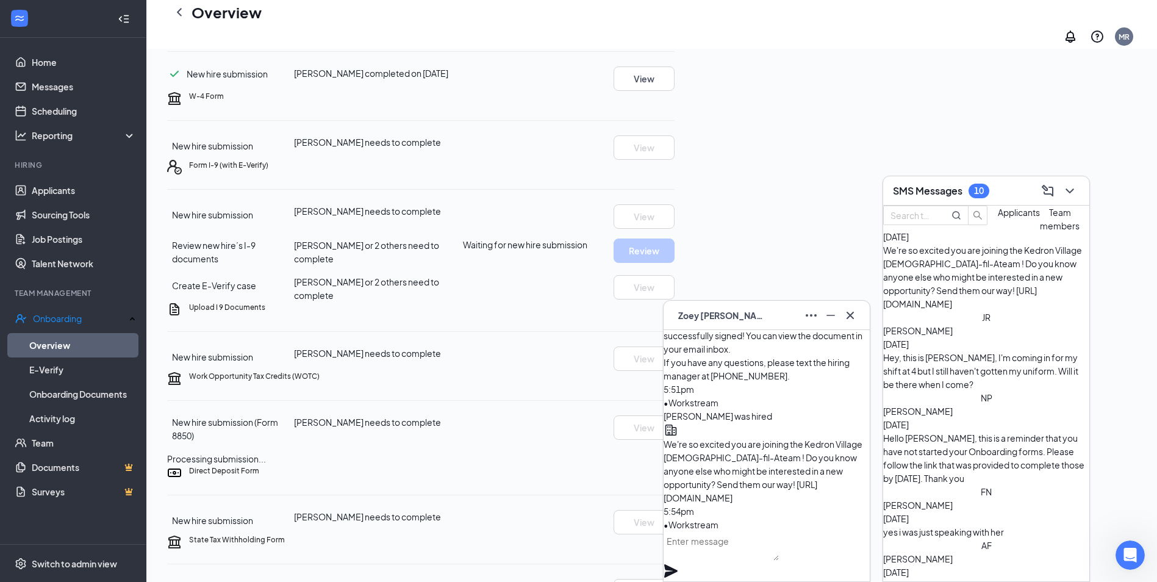
click at [998, 218] on span "Applicants" at bounding box center [1019, 212] width 42 height 11
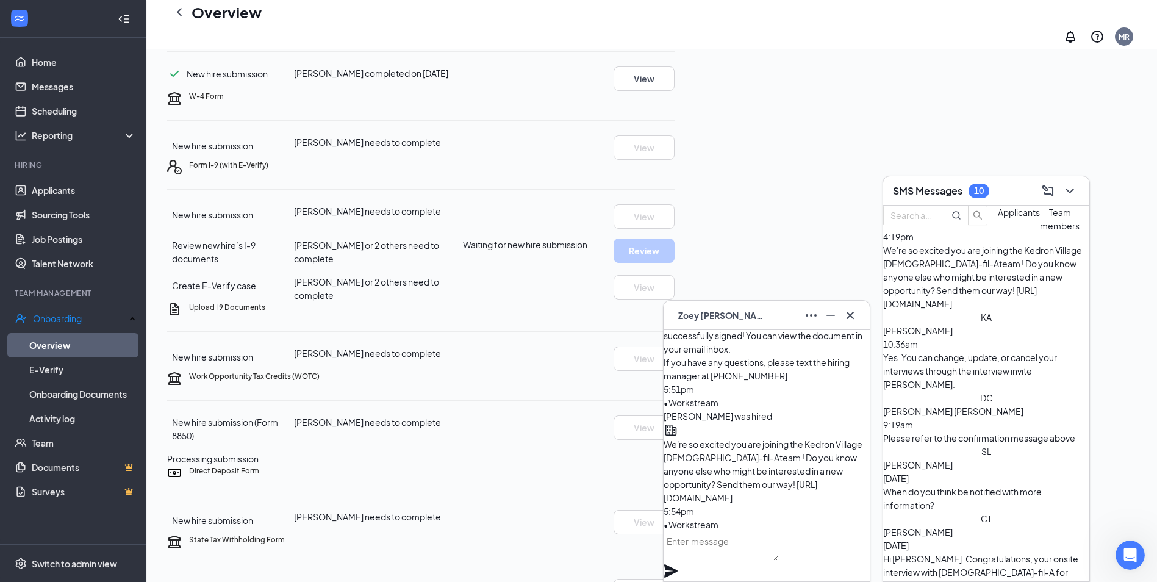
scroll to position [244, 0]
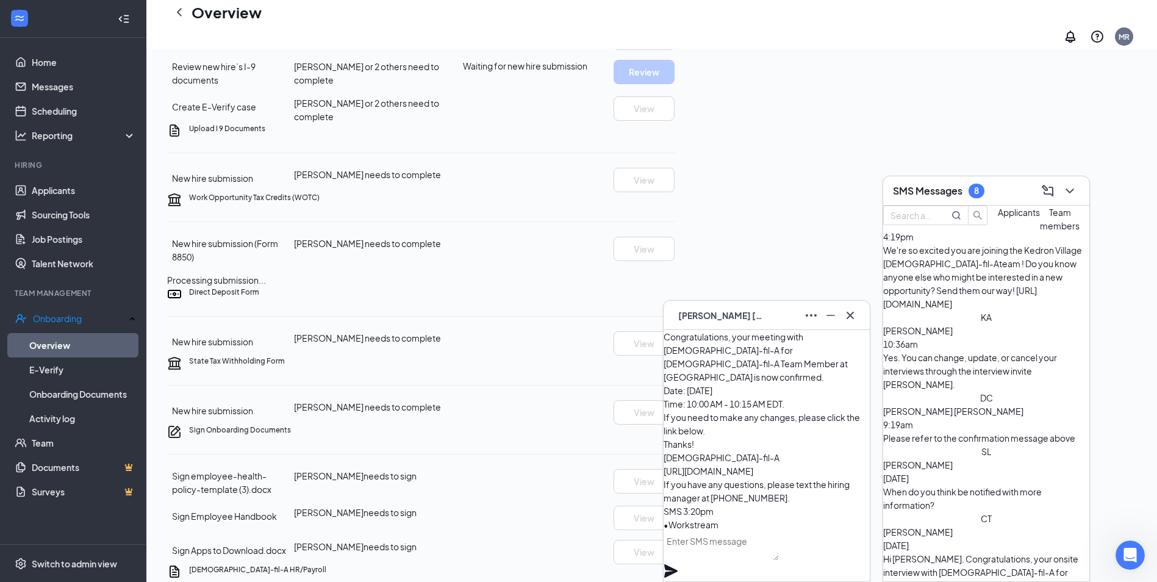
scroll to position [305, 0]
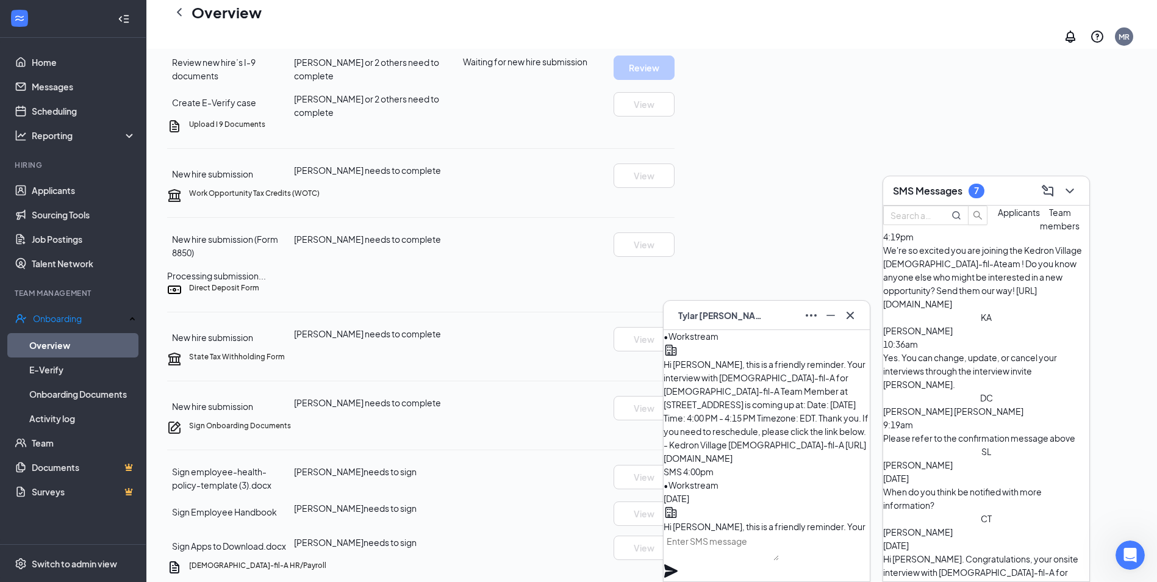
scroll to position [-305, 0]
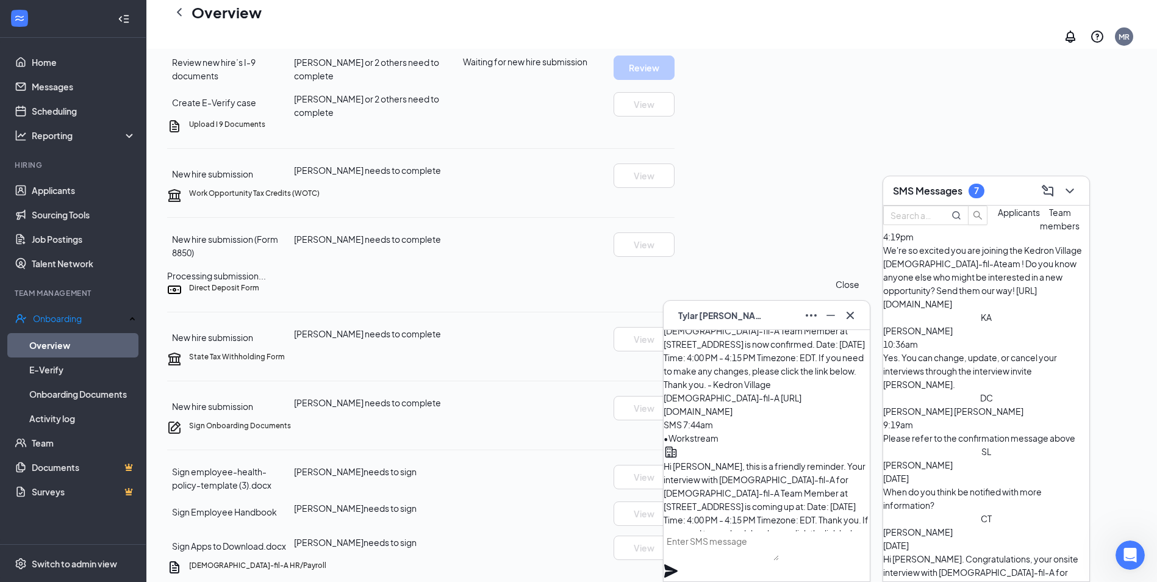
click at [848, 310] on icon "Cross" at bounding box center [850, 315] width 15 height 15
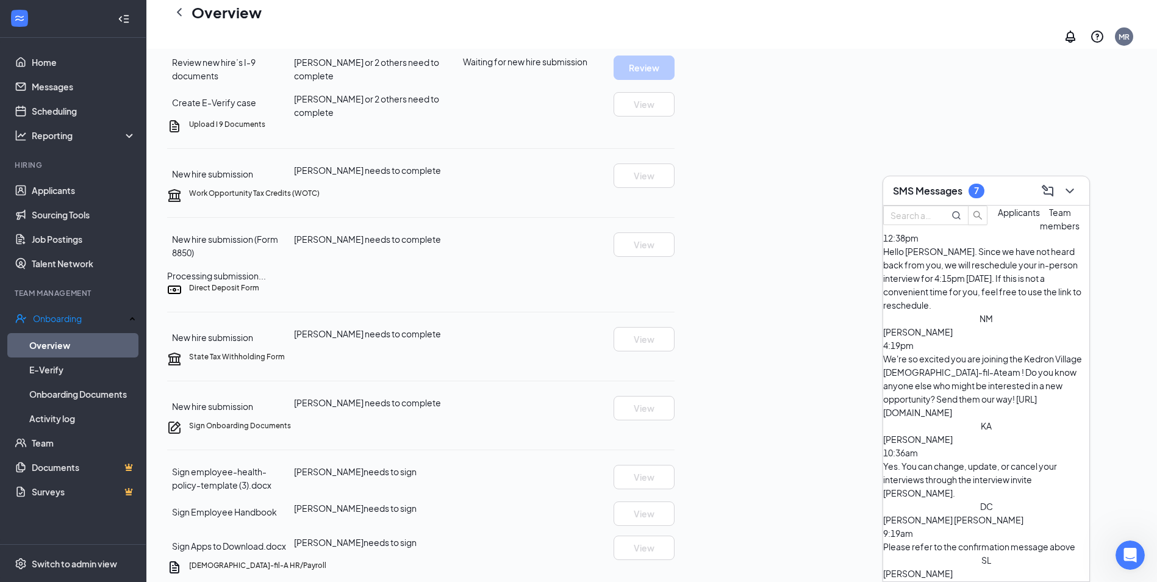
scroll to position [61, 0]
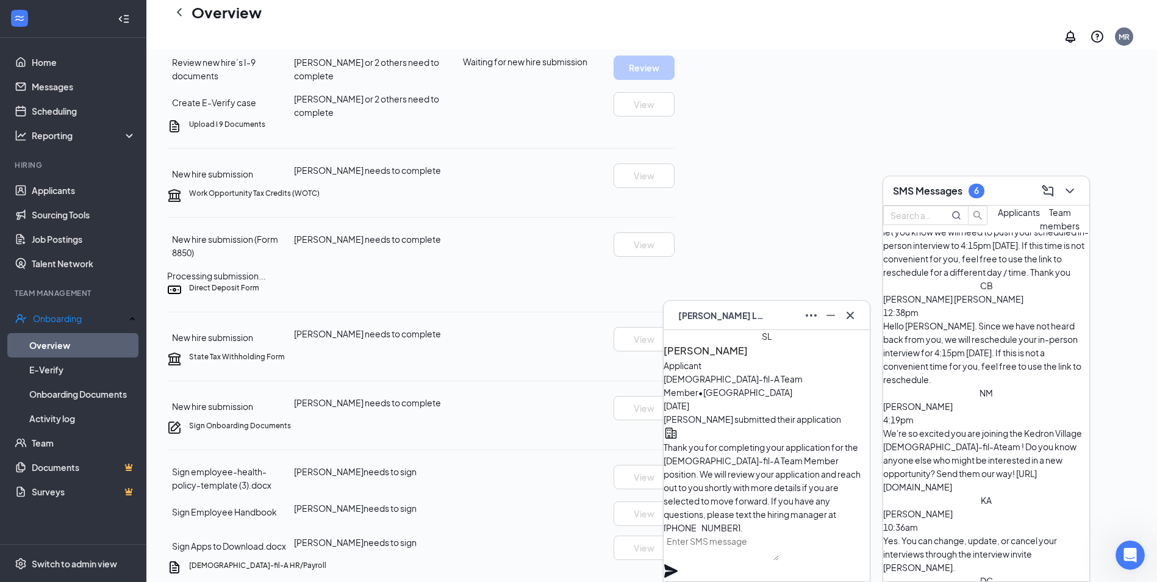
scroll to position [-122, 0]
click at [847, 314] on icon "Cross" at bounding box center [850, 315] width 15 height 15
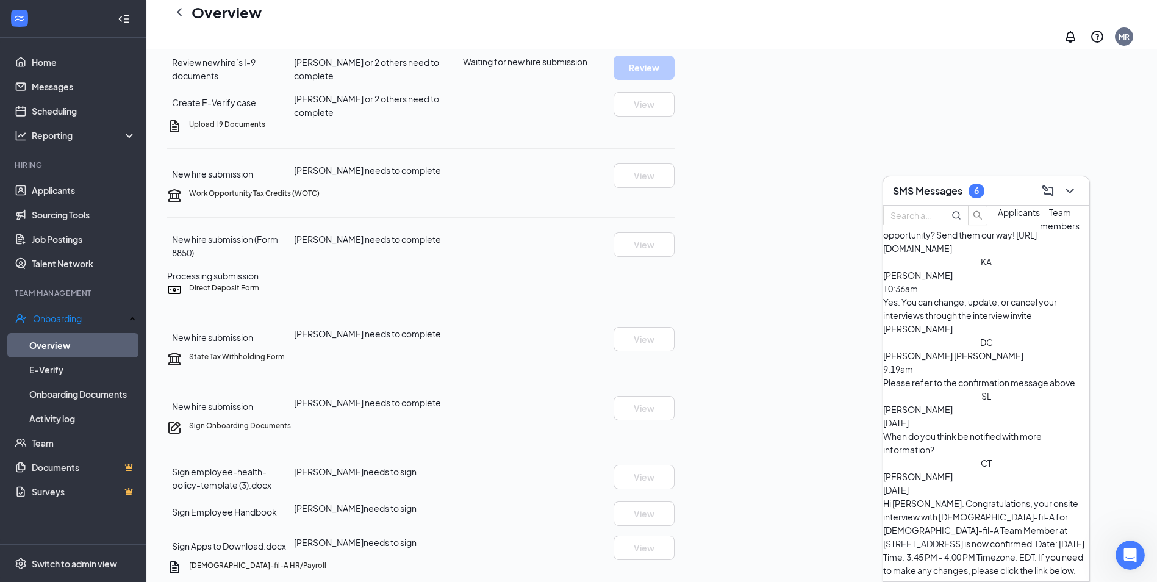
scroll to position [549, 0]
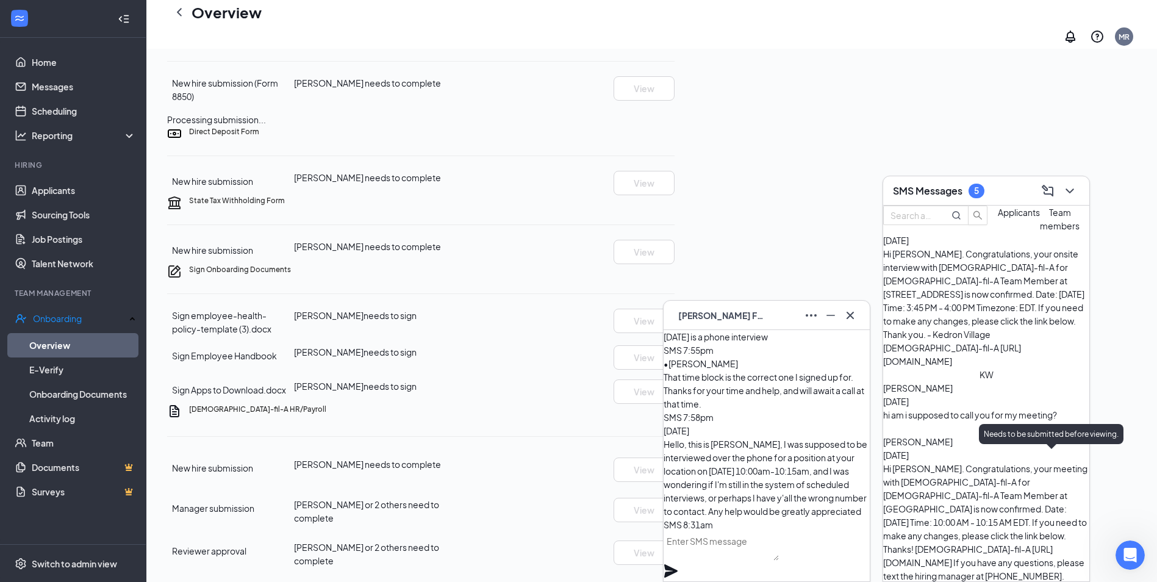
scroll to position [719, 0]
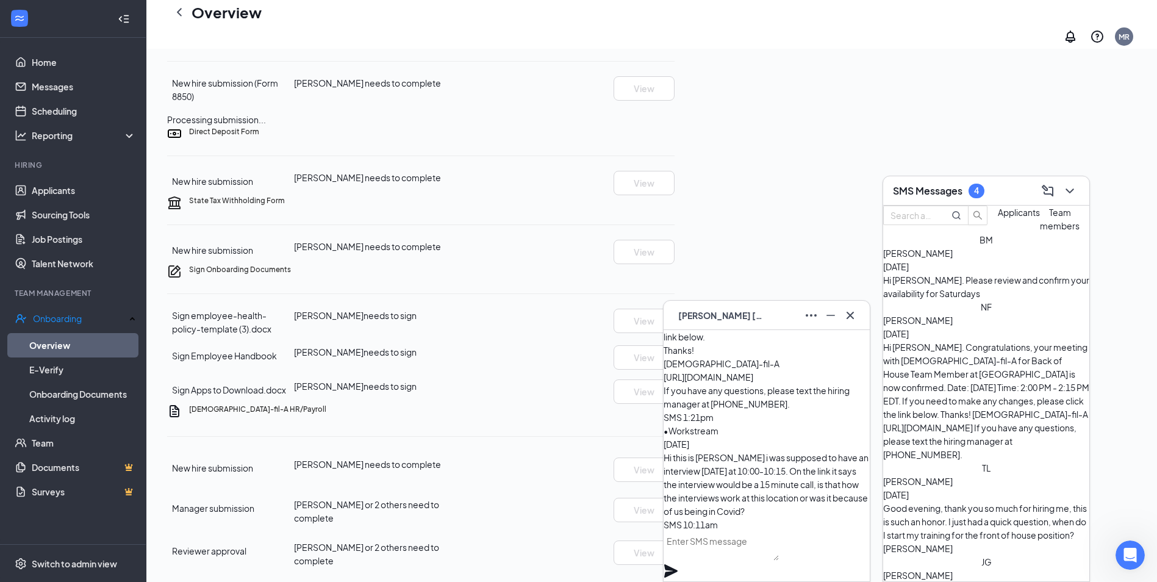
scroll to position [963, 0]
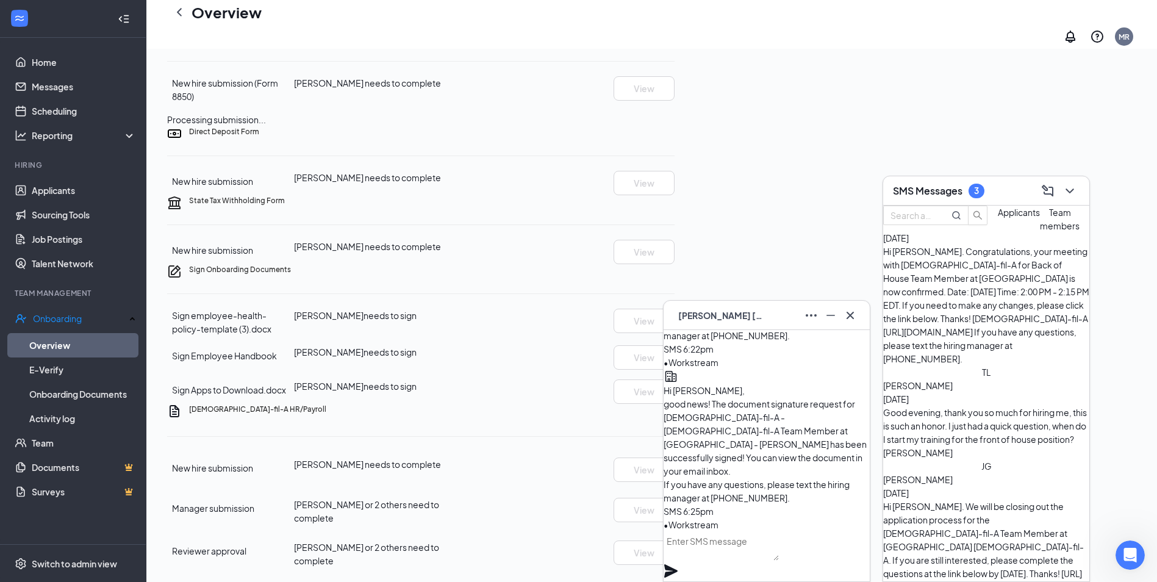
scroll to position [1003, 0]
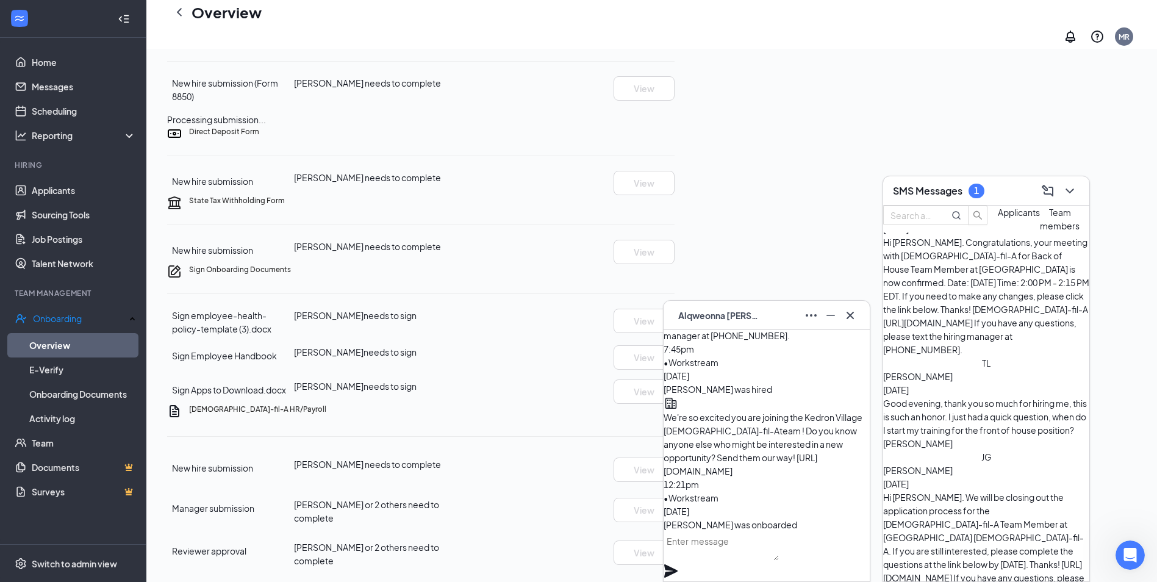
click at [1040, 231] on span "Team members" at bounding box center [1060, 219] width 40 height 24
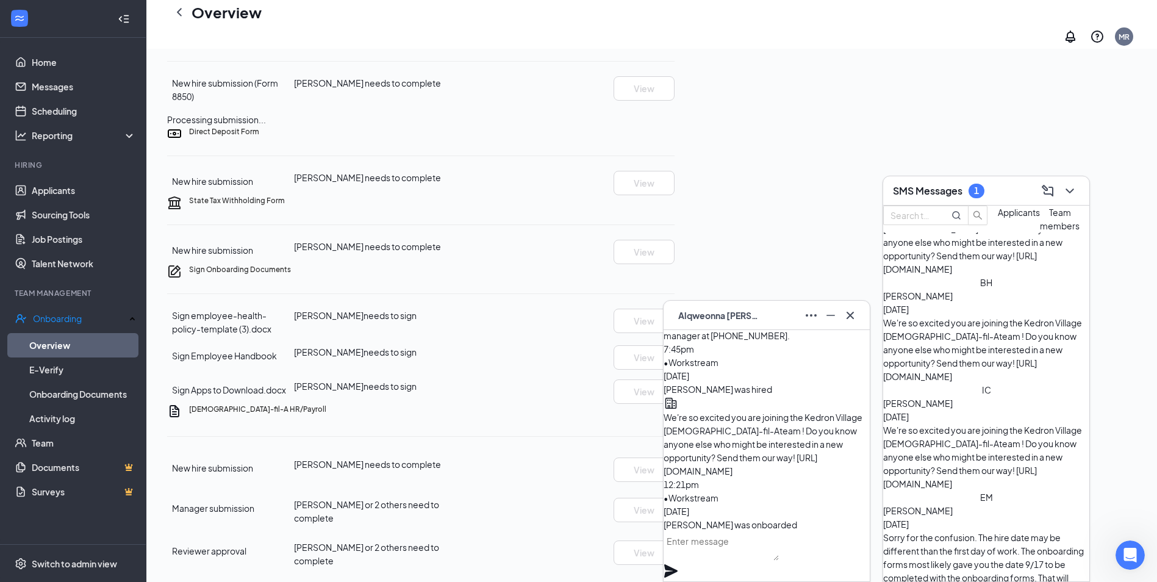
scroll to position [781, 0]
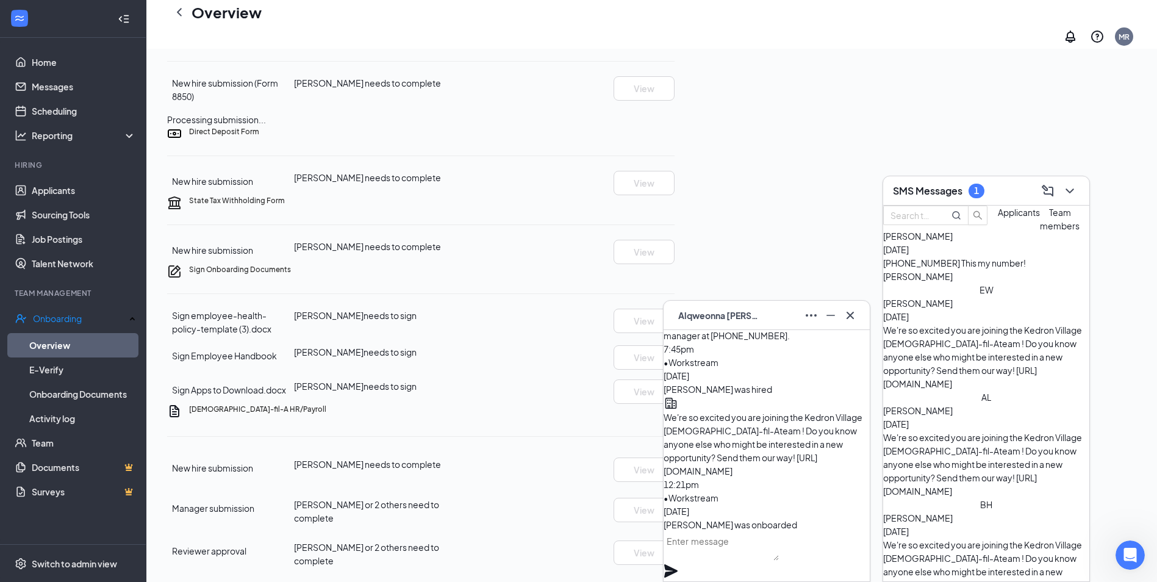
click at [852, 315] on icon "Cross" at bounding box center [850, 315] width 15 height 15
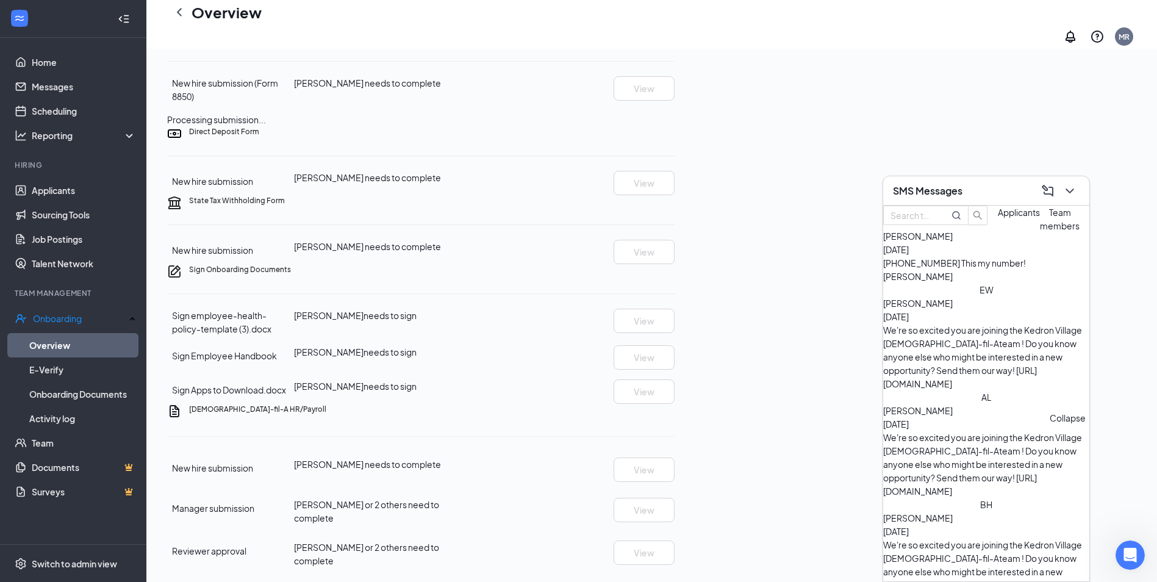
click at [1071, 188] on icon "ChevronDown" at bounding box center [1069, 191] width 15 height 15
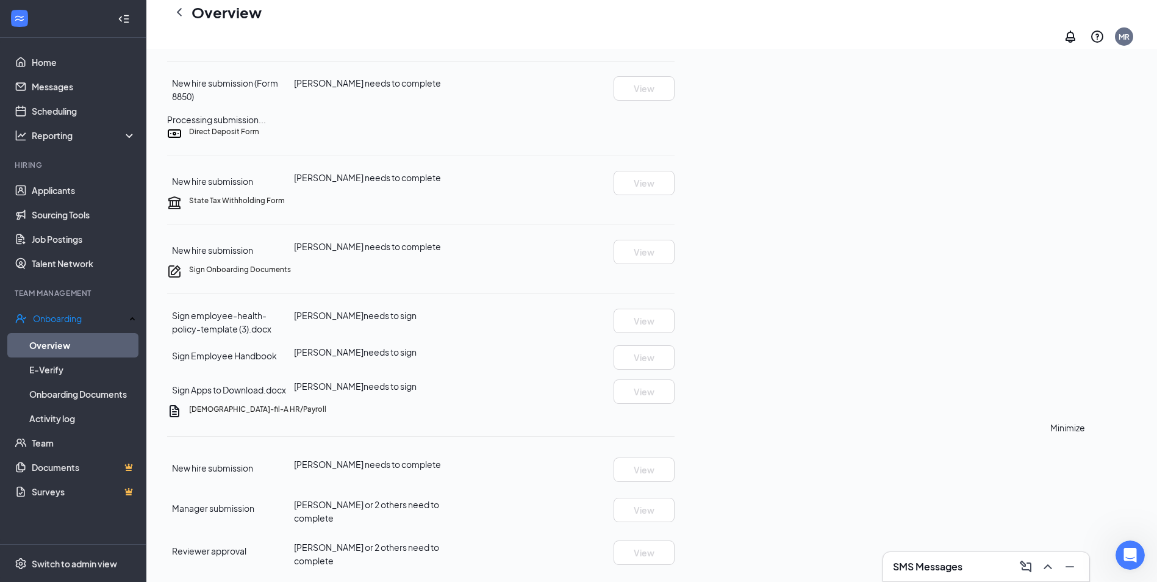
scroll to position [0, 0]
click at [178, 20] on icon "ChevronLeft" at bounding box center [179, 12] width 15 height 15
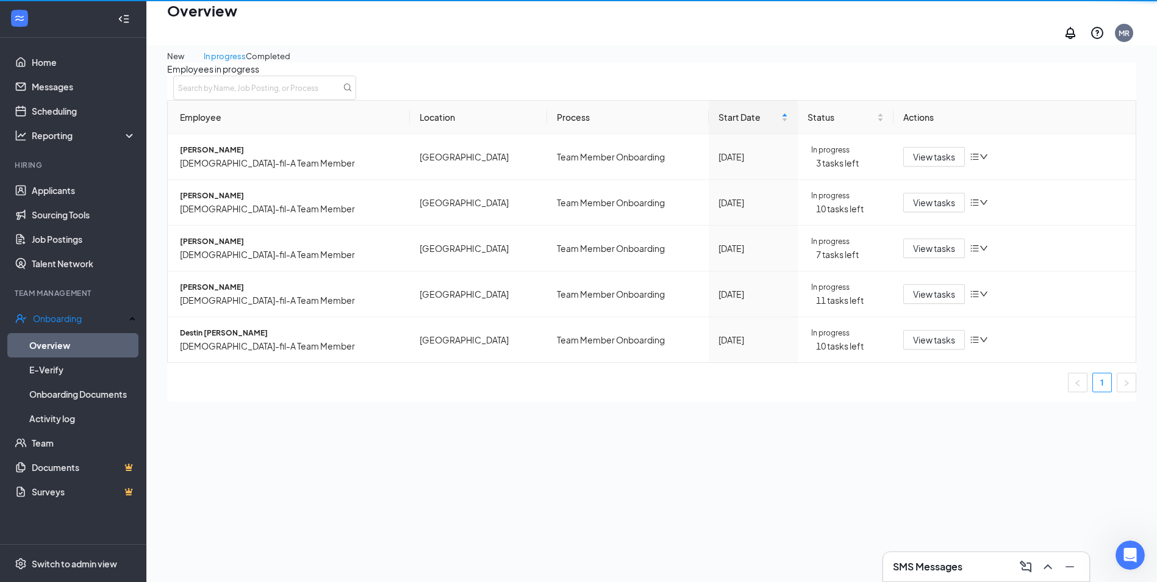
scroll to position [55, 0]
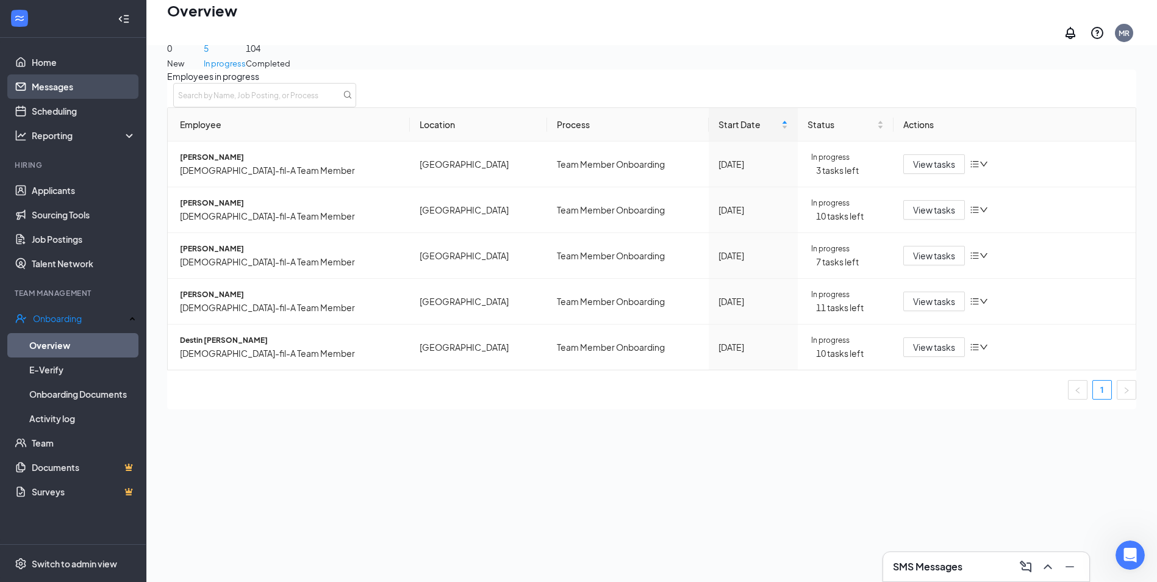
click at [50, 90] on link "Messages" at bounding box center [84, 86] width 104 height 24
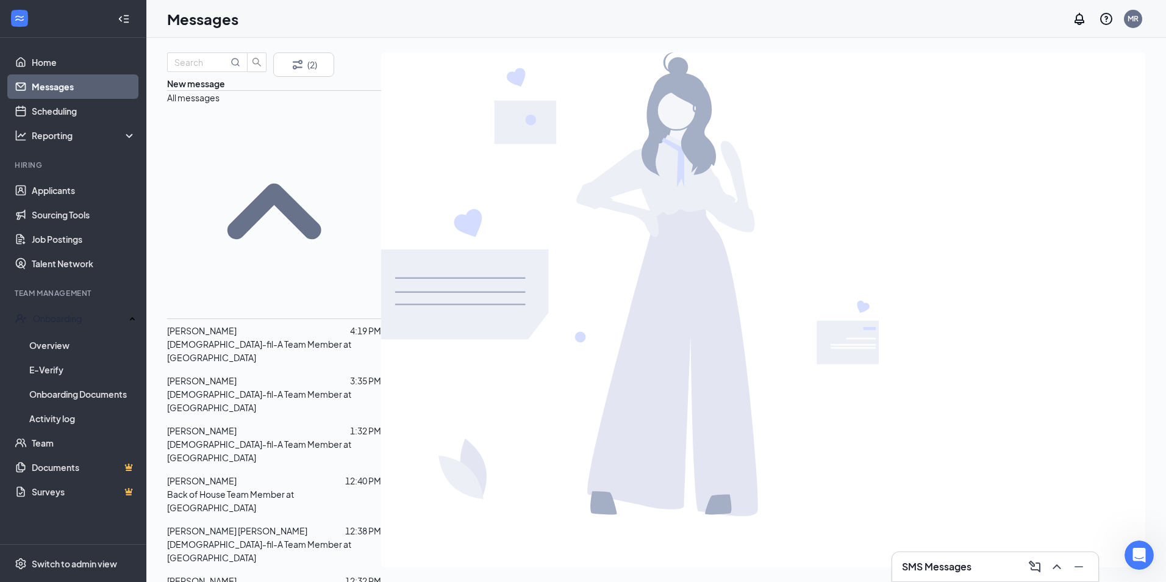
click at [962, 568] on h3 "SMS Messages" at bounding box center [937, 566] width 70 height 13
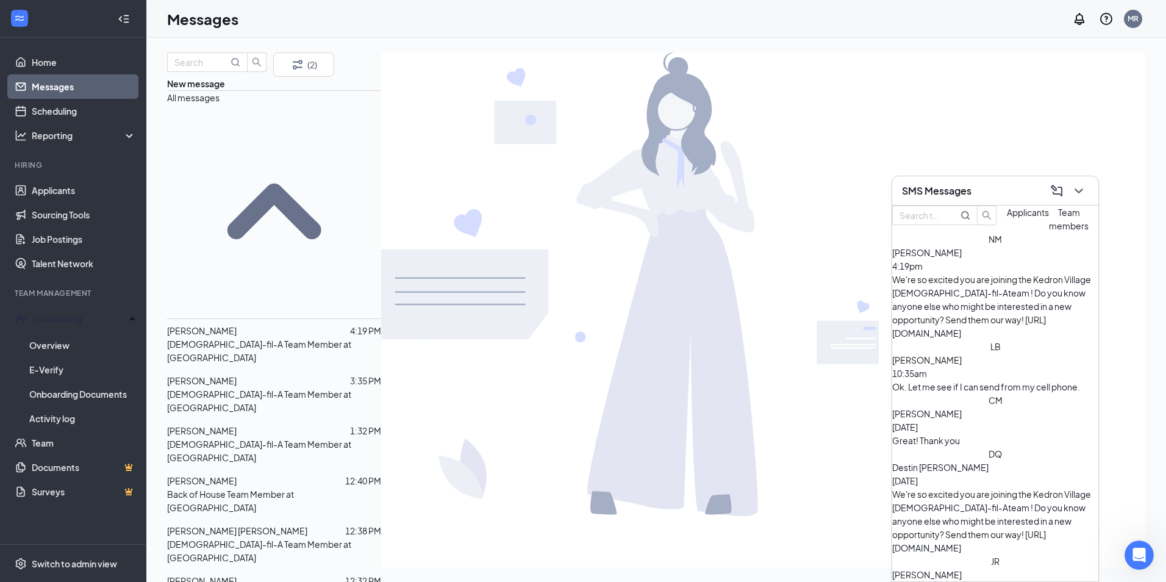
click at [1007, 218] on span "Applicants" at bounding box center [1028, 212] width 42 height 11
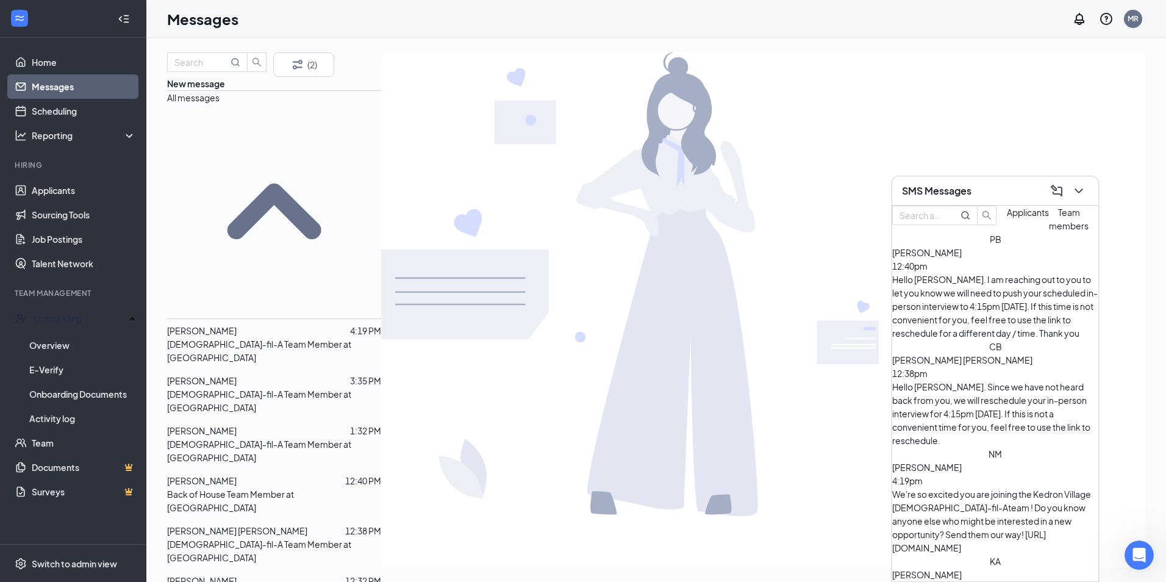
click at [1018, 304] on div "Hello [PERSON_NAME]. I am reaching out to you to let you know we will need to p…" at bounding box center [995, 306] width 206 height 67
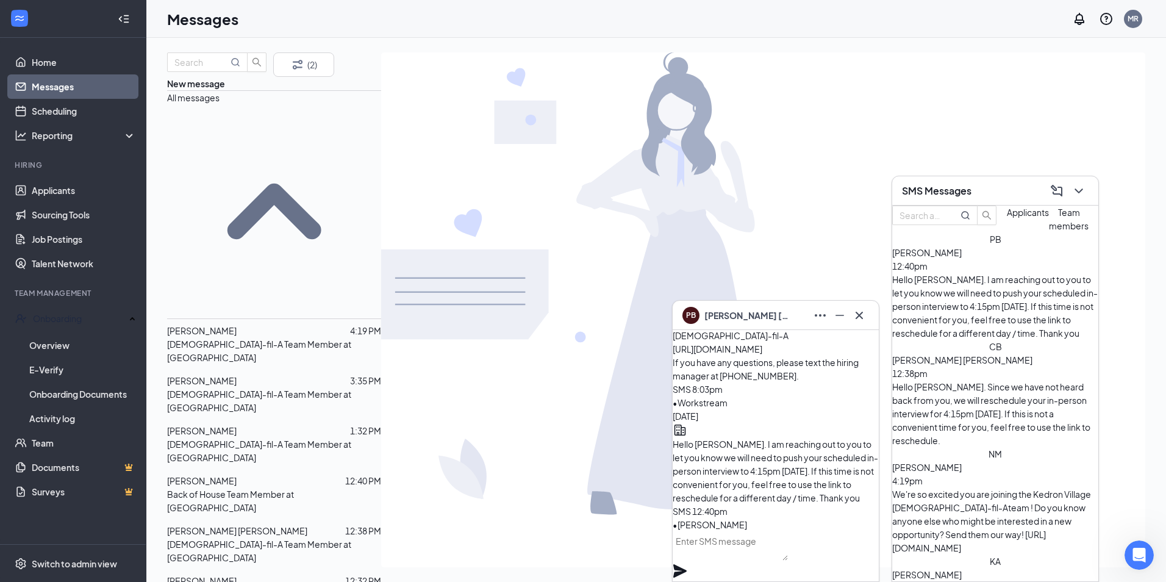
click at [957, 348] on div "[PERSON_NAME] 12:38pm Hello [PERSON_NAME]. Since we have not heard back from yo…" at bounding box center [995, 393] width 206 height 107
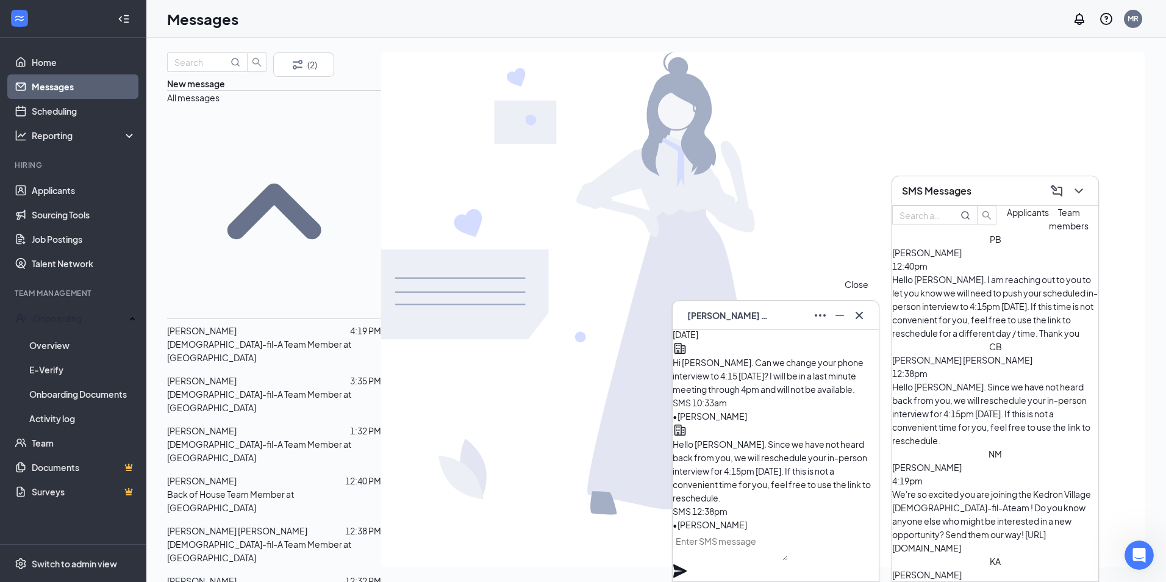
click at [861, 311] on icon "Cross" at bounding box center [859, 315] width 15 height 15
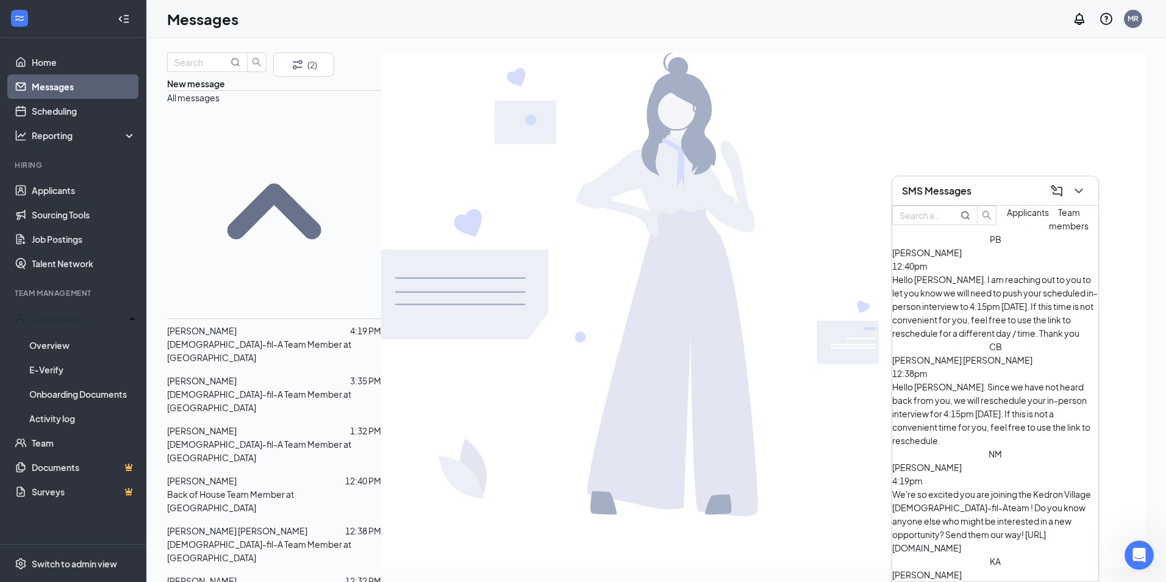
click at [940, 298] on div "Hello [PERSON_NAME]. I am reaching out to you to let you know we will need to p…" at bounding box center [995, 306] width 206 height 67
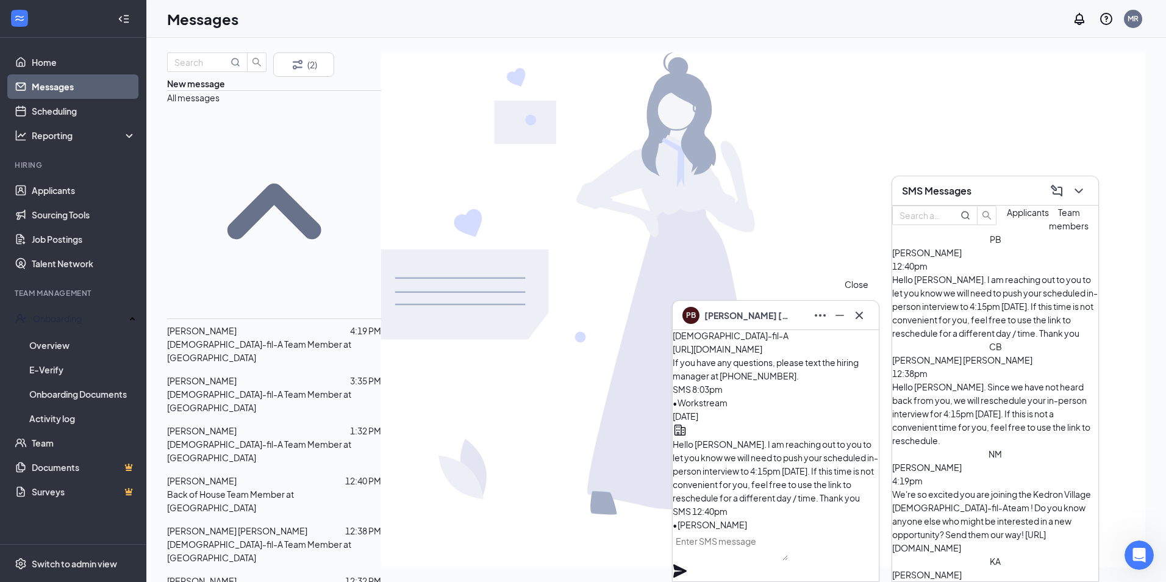
click at [859, 318] on icon "Cross" at bounding box center [859, 315] width 15 height 15
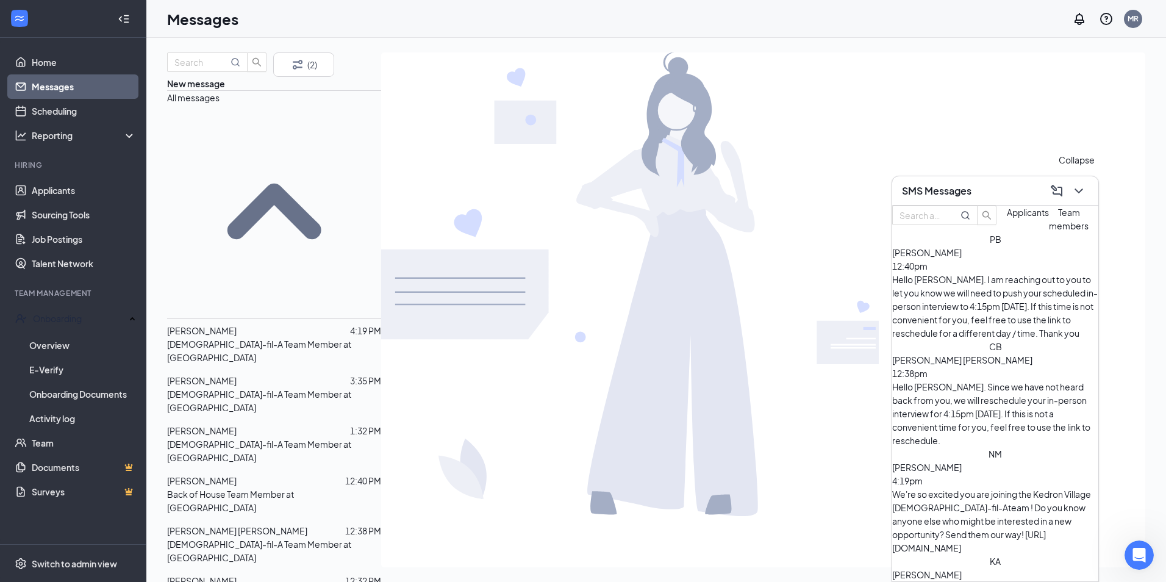
click at [1082, 188] on icon "ChevronDown" at bounding box center [1078, 191] width 15 height 15
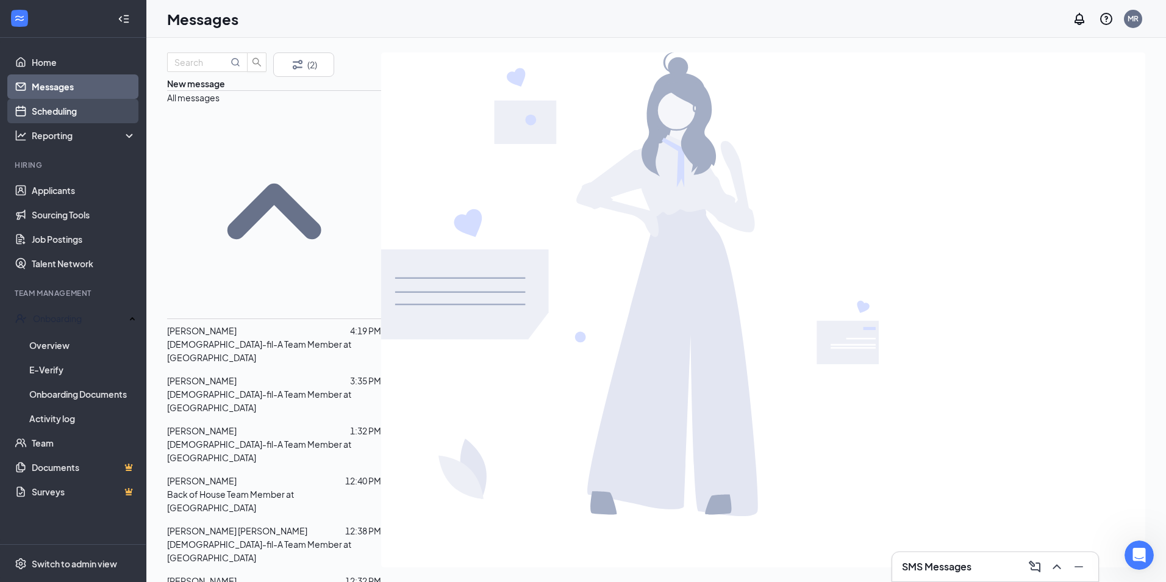
click at [48, 115] on link "Scheduling" at bounding box center [84, 111] width 104 height 24
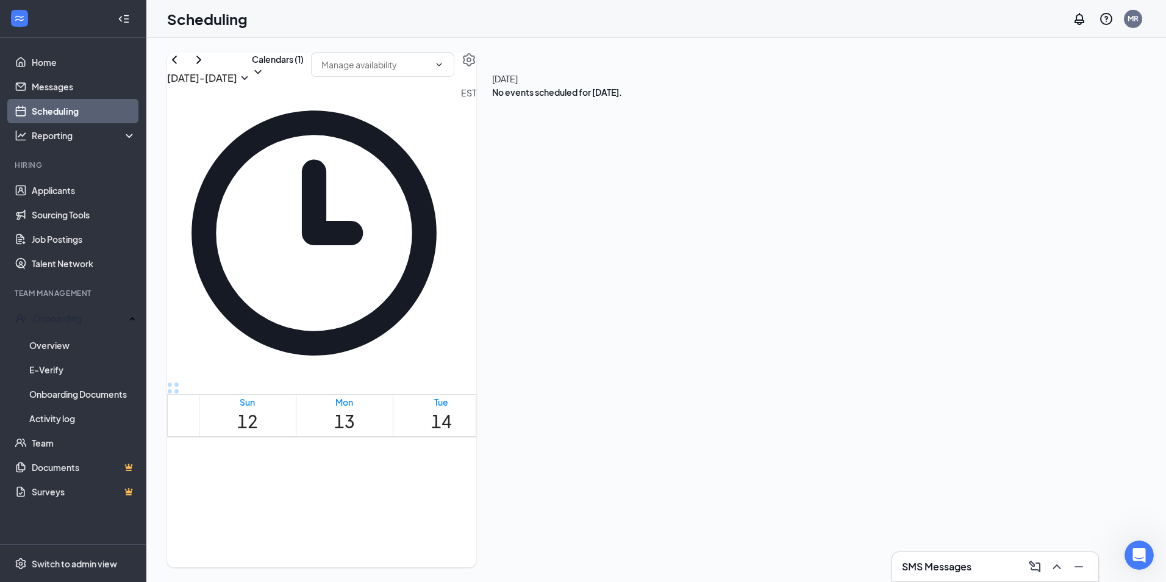
scroll to position [1148, 0]
click at [635, 460] on span "3:00-4:15 PM" at bounding box center [612, 466] width 45 height 12
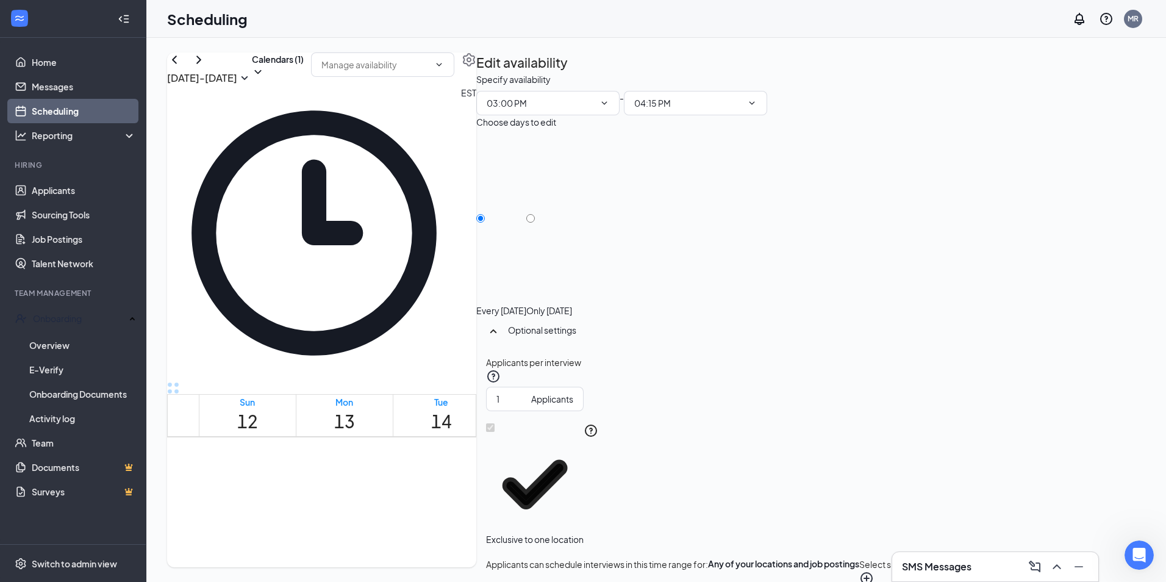
click at [371, 270] on td at bounding box center [538, 262] width 679 height 14
click at [304, 73] on button "Calendars (1)" at bounding box center [278, 65] width 52 height 26
click at [638, 107] on input "All" at bounding box center [635, 103] width 8 height 8
checkbox input "true"
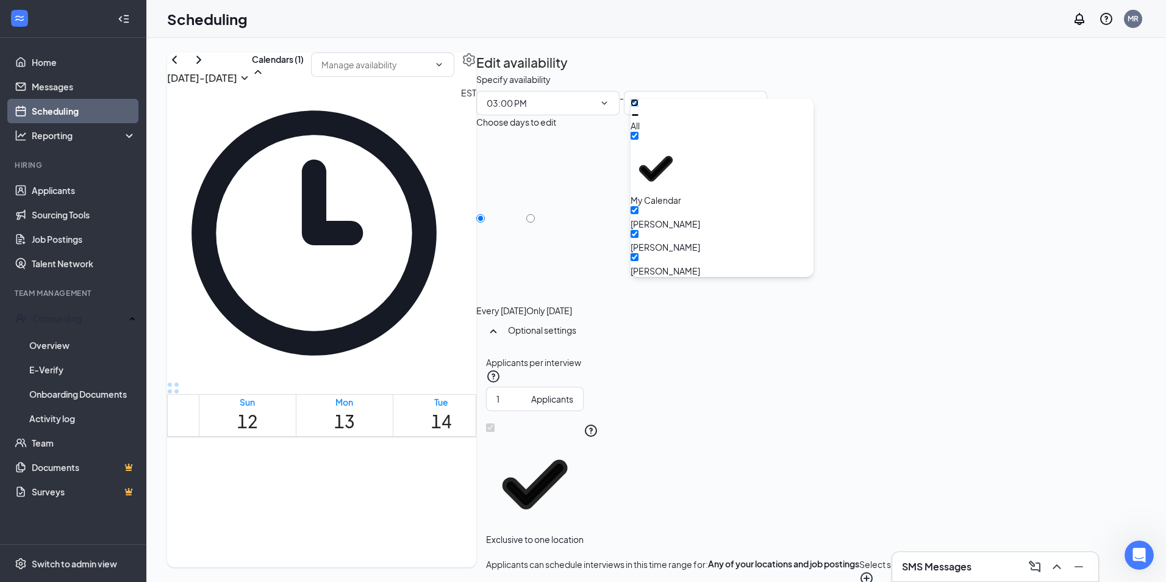
checkbox input "true"
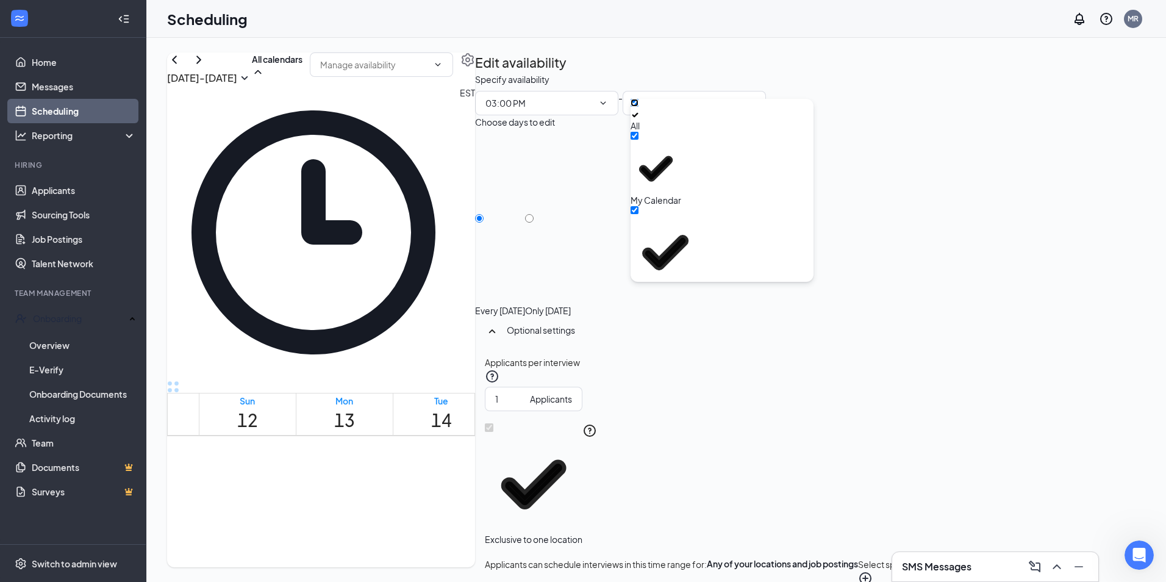
click at [684, 268] on td at bounding box center [538, 261] width 679 height 14
click at [599, 379] on span "3:15-3:30 PM" at bounding box center [609, 396] width 21 height 35
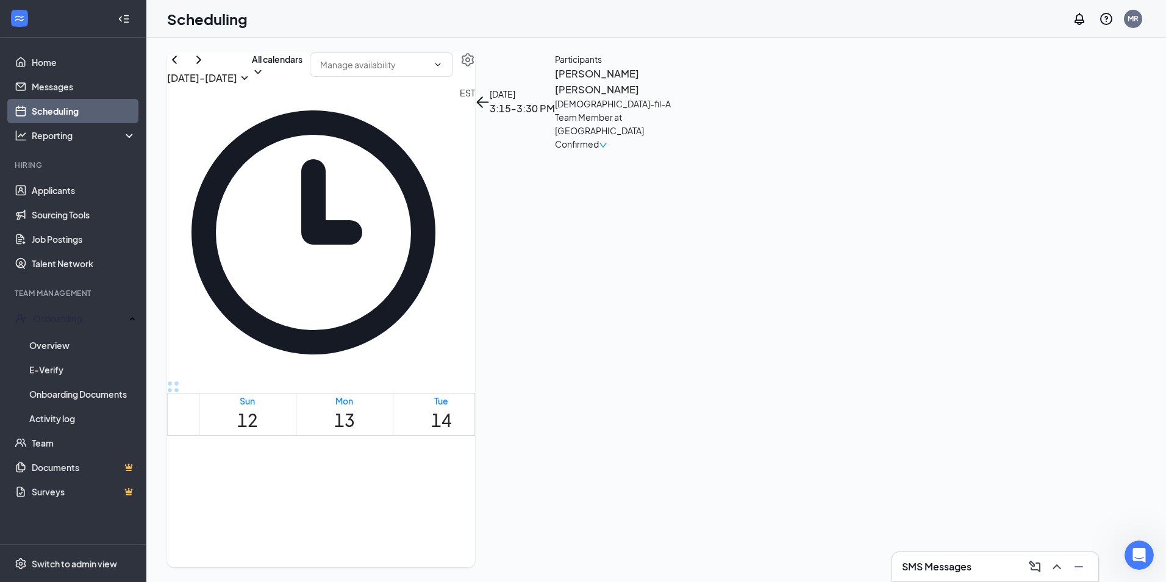
click at [599, 146] on span "Confirmed" at bounding box center [577, 143] width 44 height 13
click at [1081, 183] on span "Request Reschedule" at bounding box center [1051, 189] width 84 height 13
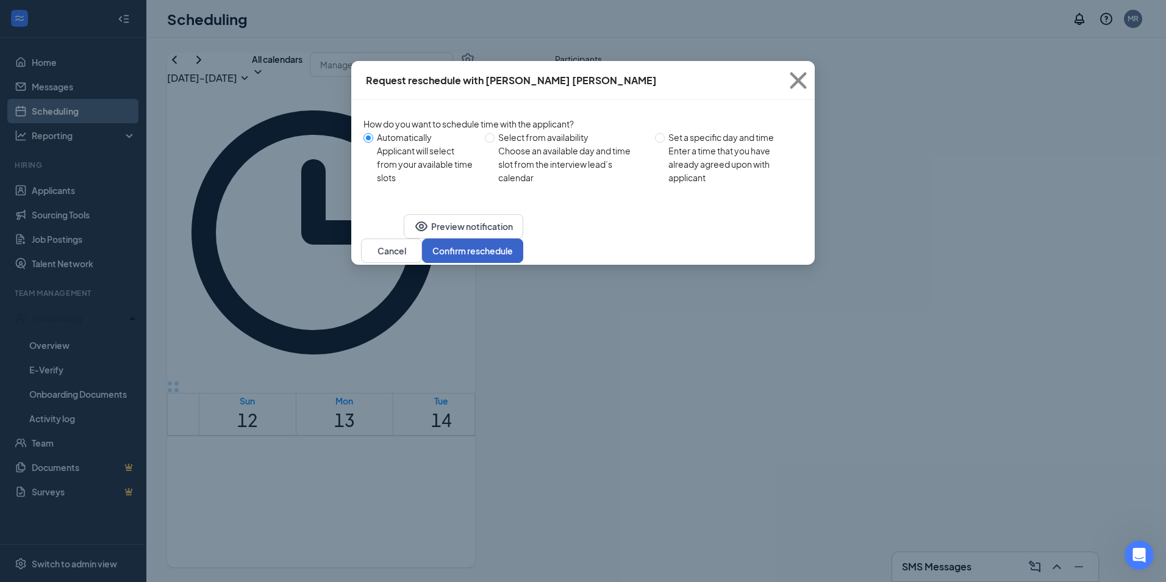
click at [523, 263] on button "Confirm reschedule" at bounding box center [472, 250] width 101 height 24
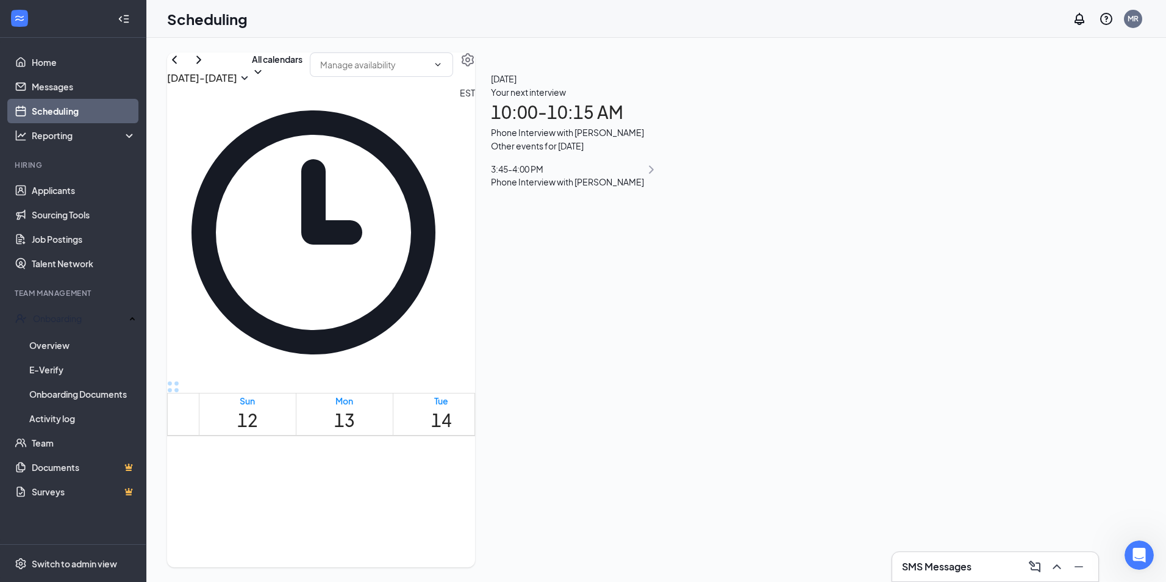
click at [599, 379] on span "3:45-4:00 PM" at bounding box center [609, 396] width 21 height 35
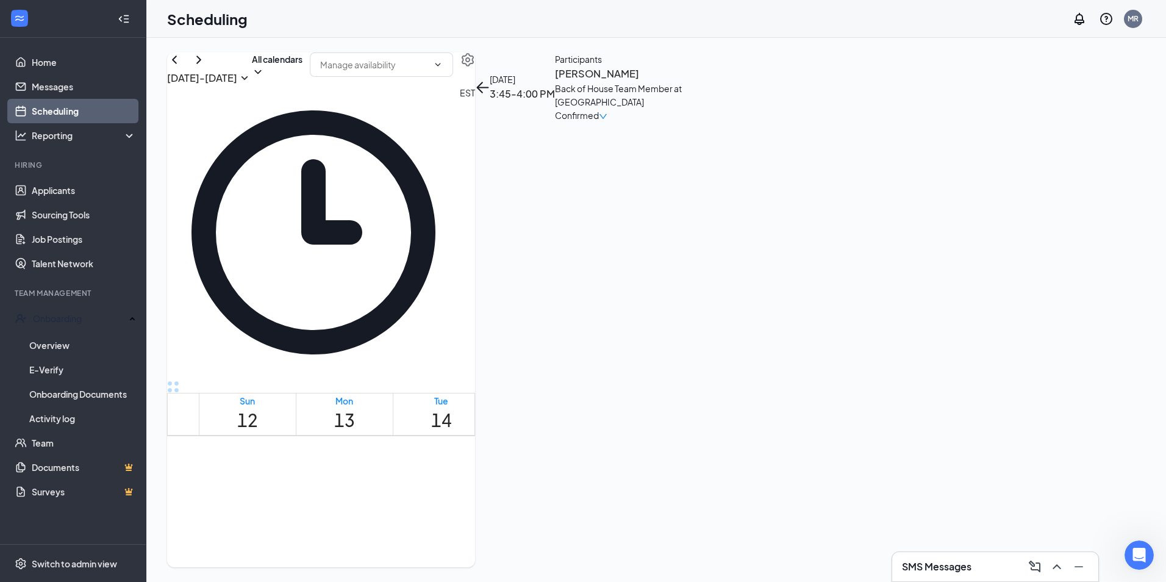
click at [599, 122] on span "Confirmed" at bounding box center [577, 115] width 44 height 13
click at [1049, 186] on span "Request Reschedule" at bounding box center [1051, 189] width 84 height 13
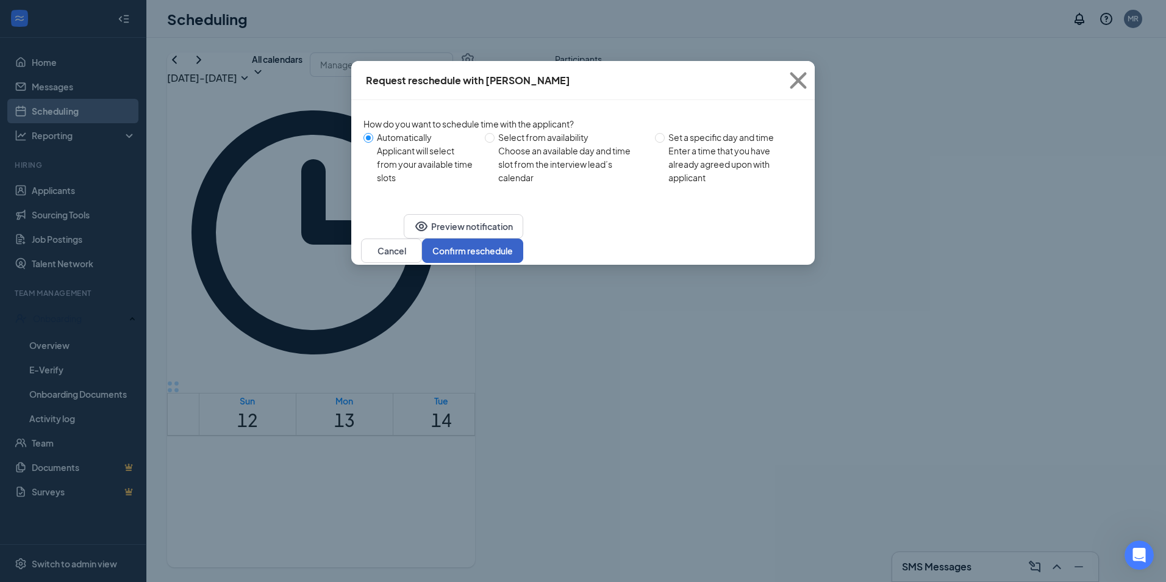
click at [523, 263] on button "Confirm reschedule" at bounding box center [472, 250] width 101 height 24
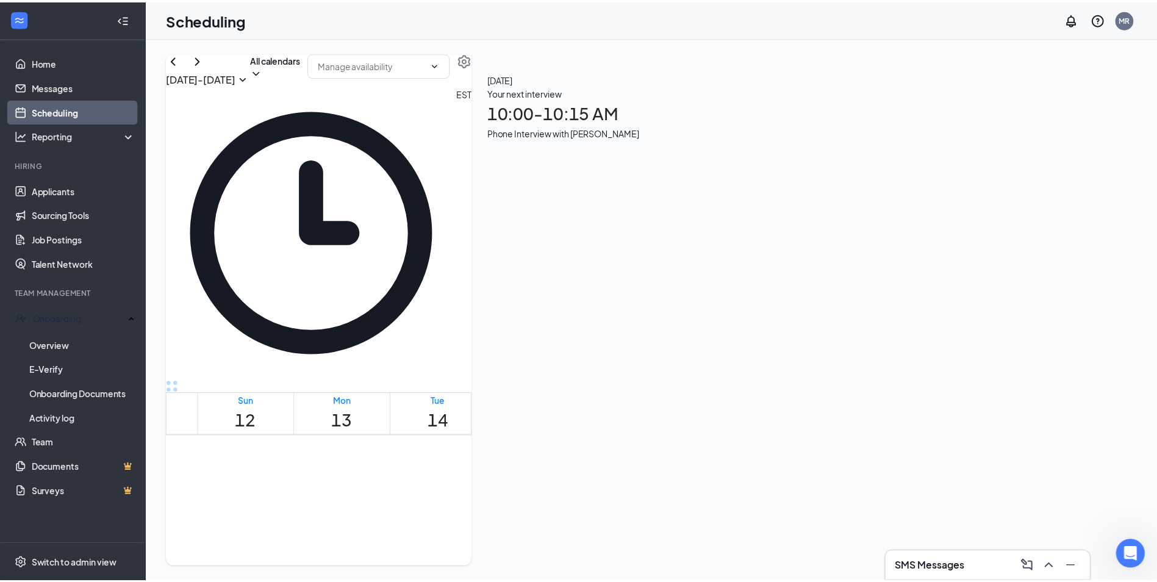
scroll to position [904, 0]
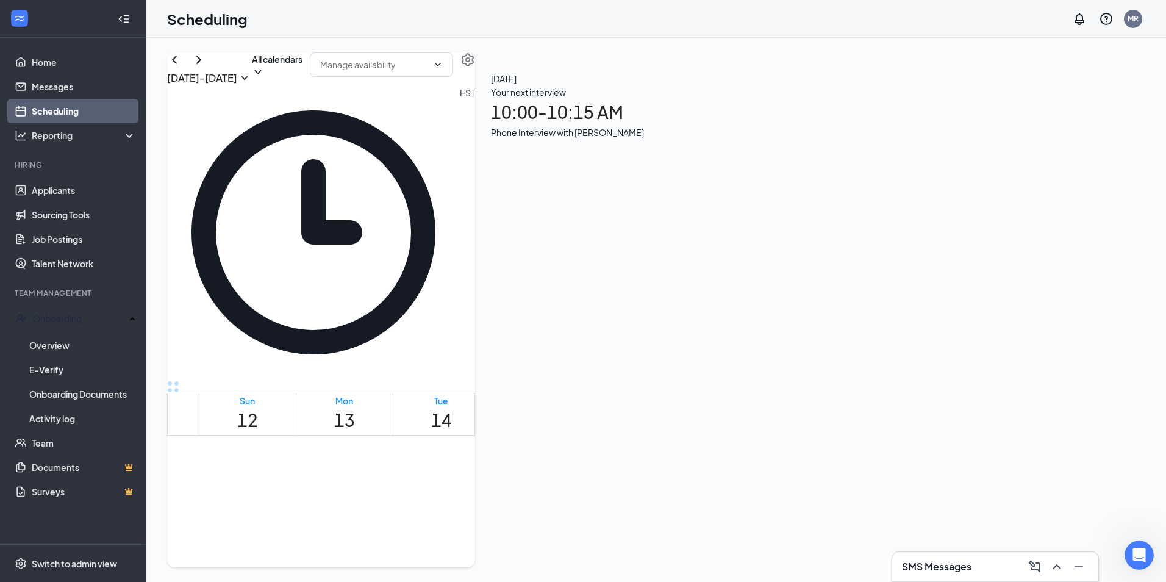
click at [475, 73] on div "[DATE] - [DATE] All calendars" at bounding box center [321, 69] width 308 height 34
click at [51, 57] on link "Home" at bounding box center [84, 62] width 104 height 24
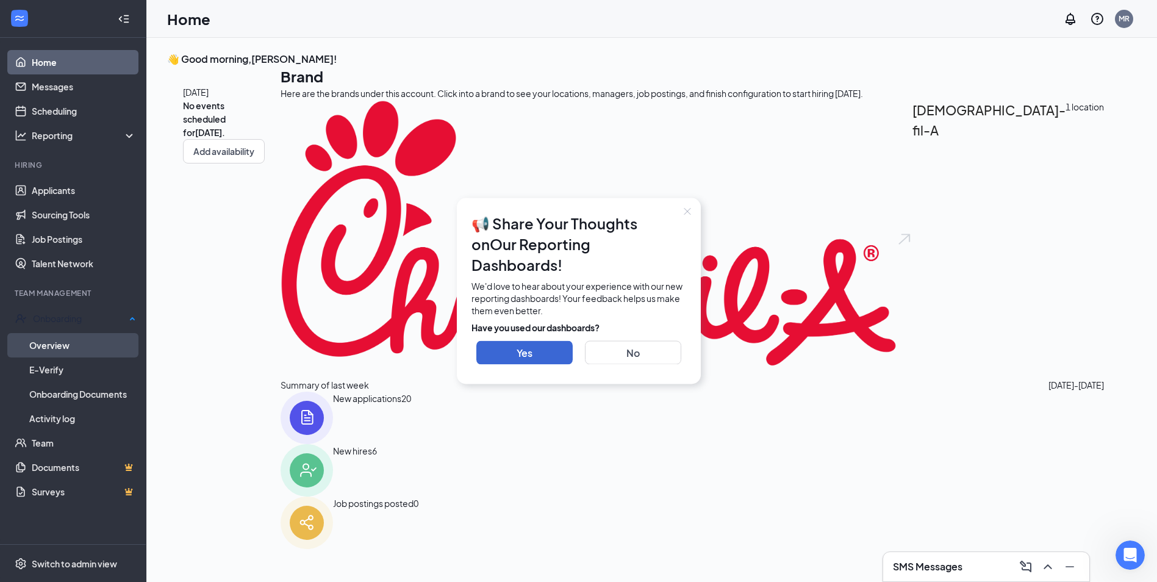
click at [56, 342] on link "Overview" at bounding box center [82, 345] width 107 height 24
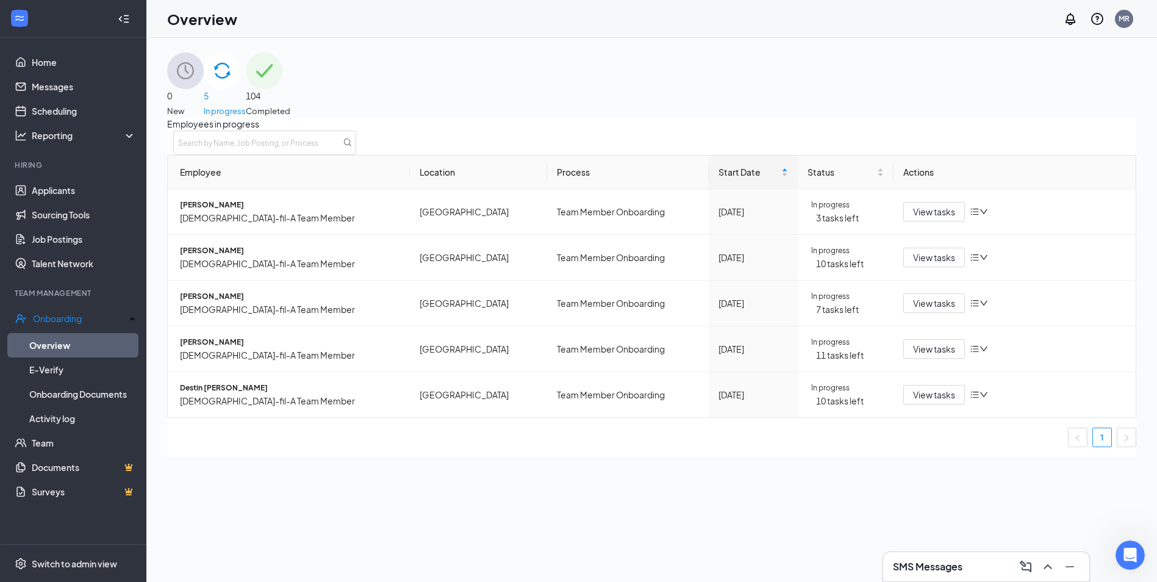
click at [290, 89] on span "104" at bounding box center [268, 95] width 45 height 13
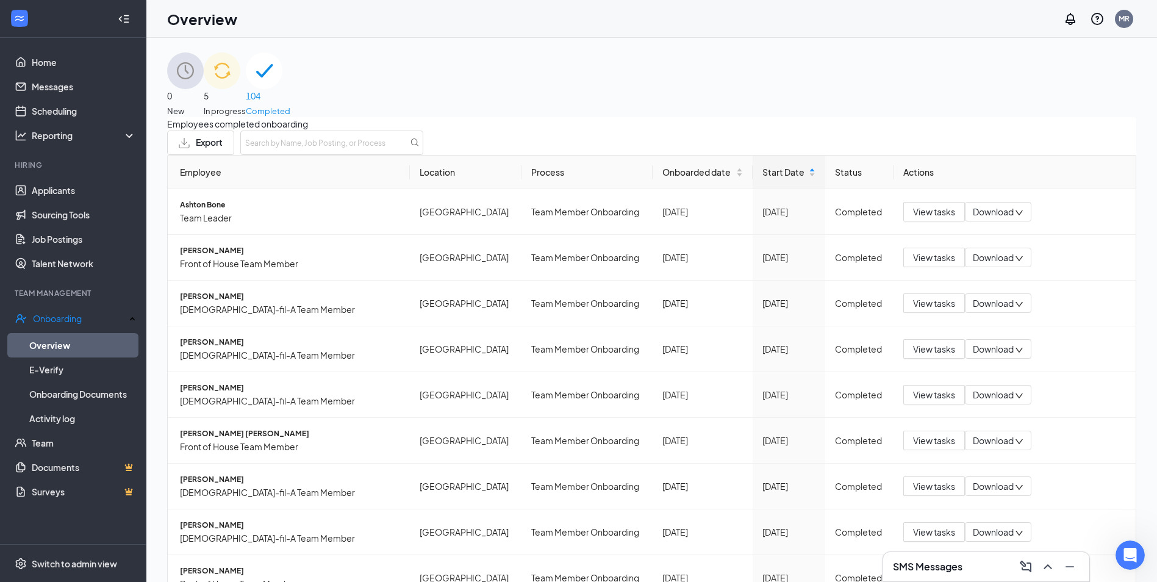
click at [290, 89] on span "104" at bounding box center [268, 95] width 45 height 13
click at [690, 179] on span "Onboarded date" at bounding box center [697, 171] width 71 height 13
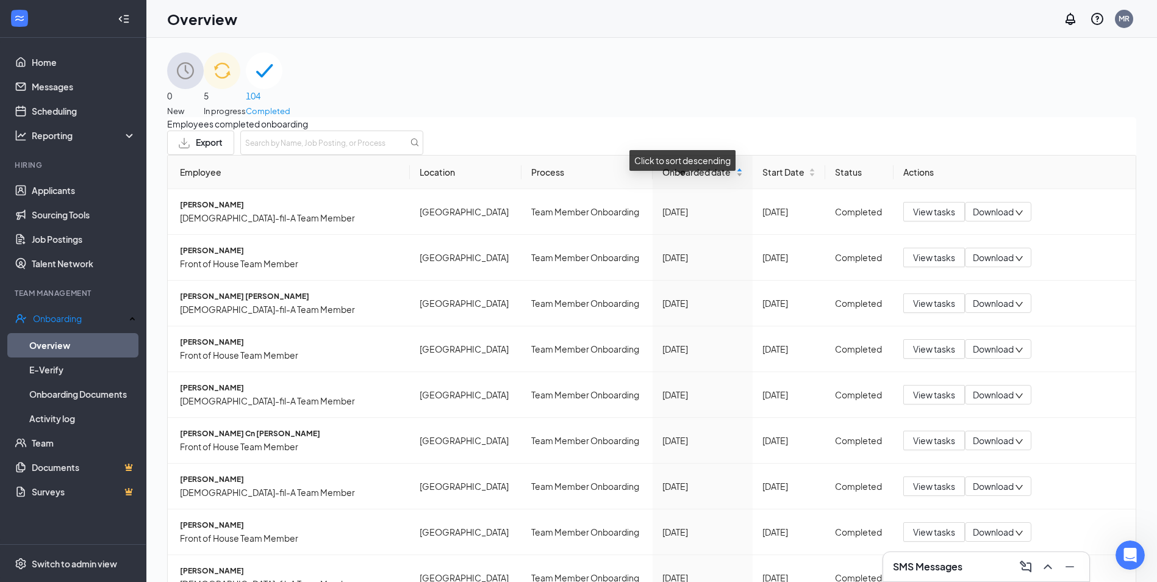
click at [687, 179] on span "Onboarded date" at bounding box center [697, 171] width 71 height 13
